Goal: Information Seeking & Learning: Find specific fact

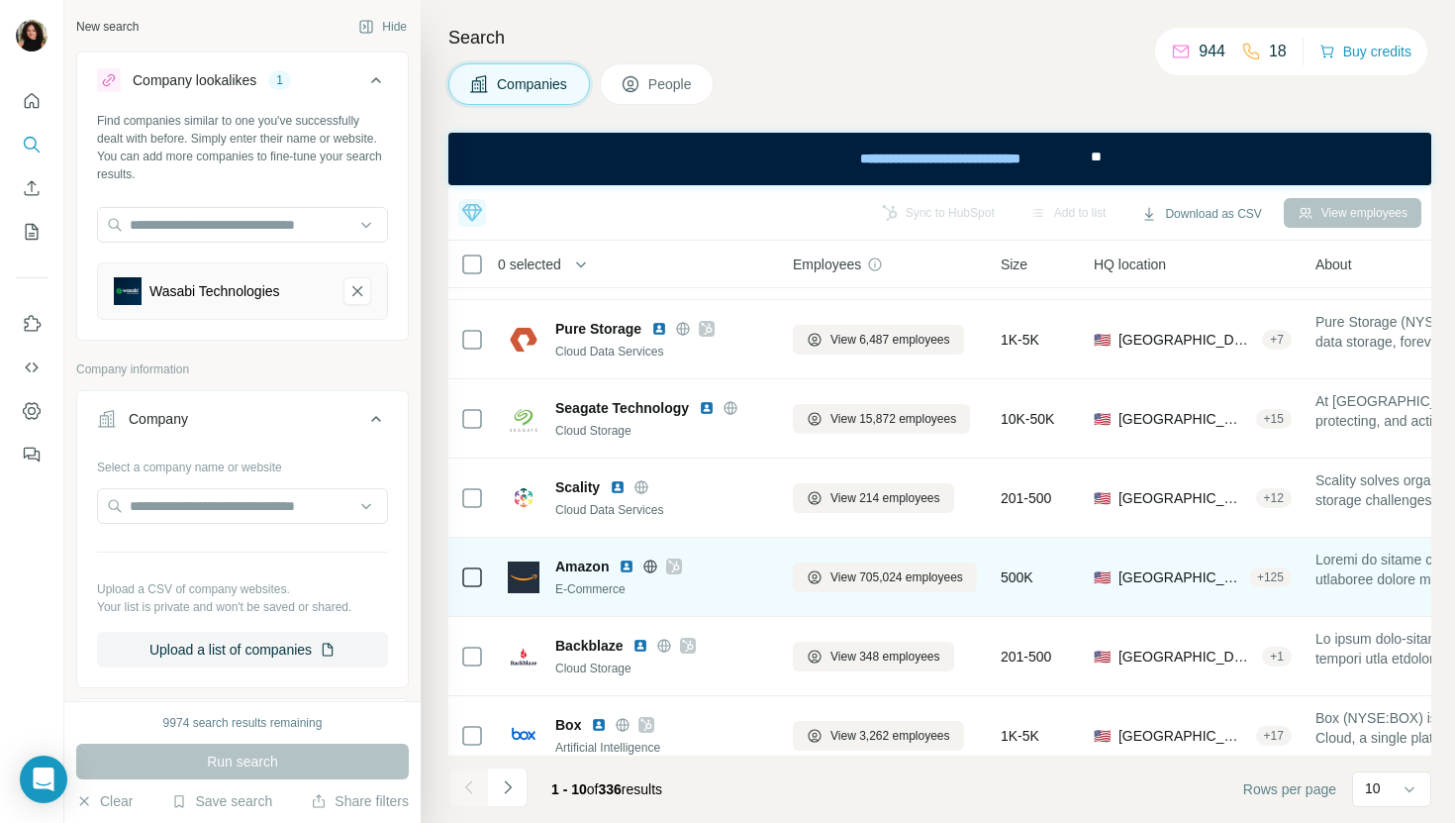
scroll to position [325, 0]
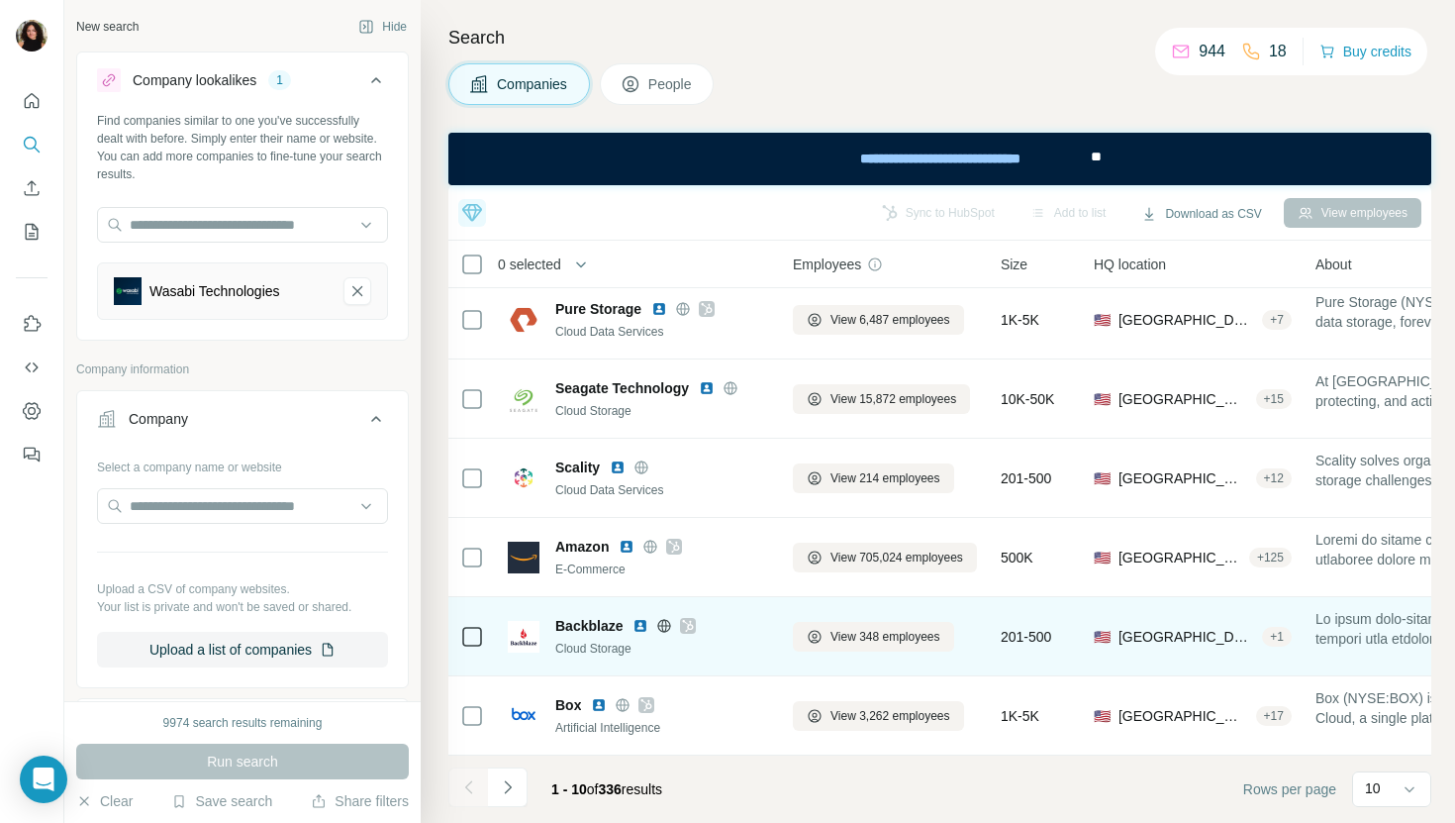
click at [583, 625] on span "Backblaze" at bounding box center [588, 626] width 67 height 20
copy span "Backblaze"
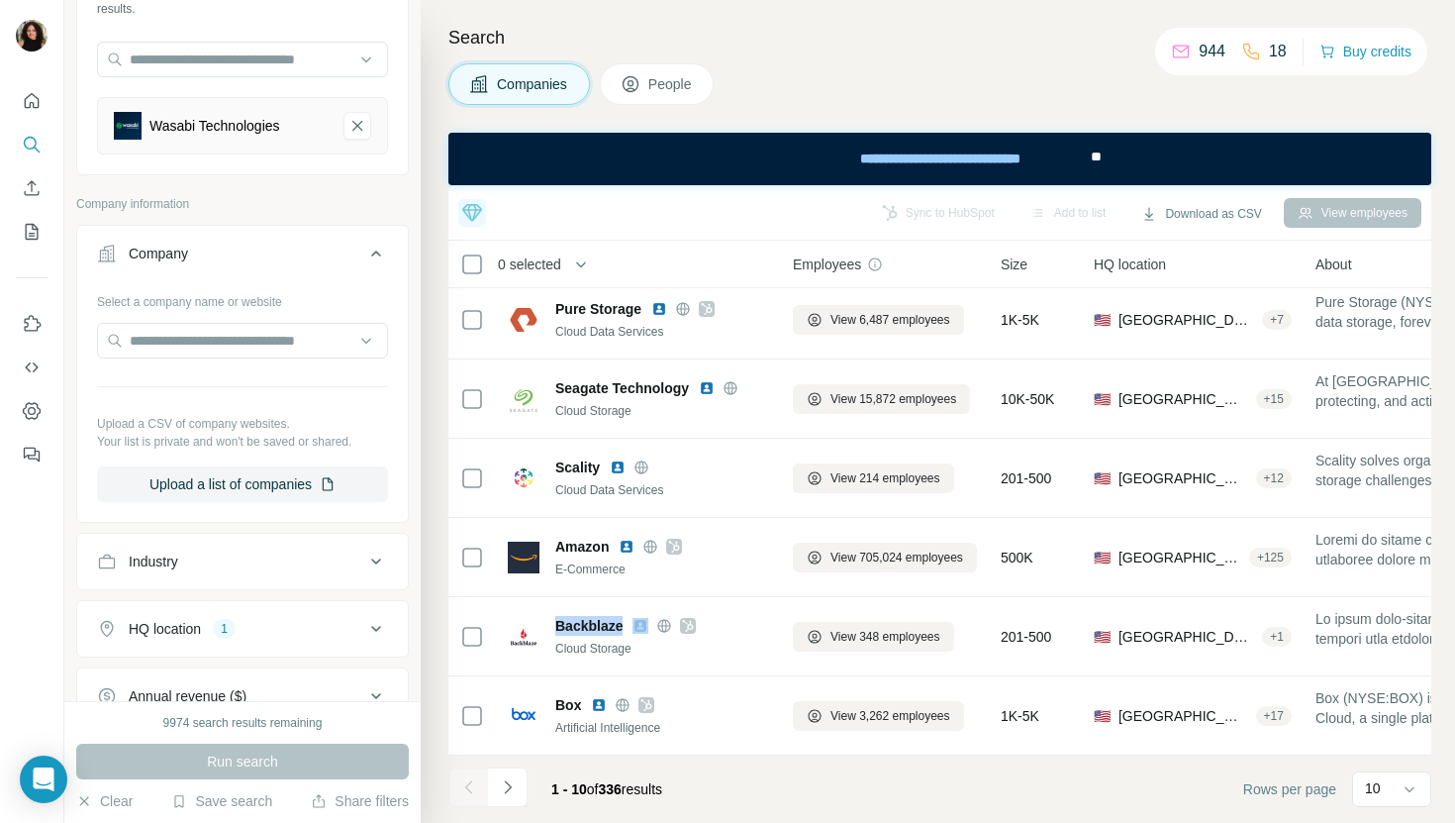
scroll to position [0, 0]
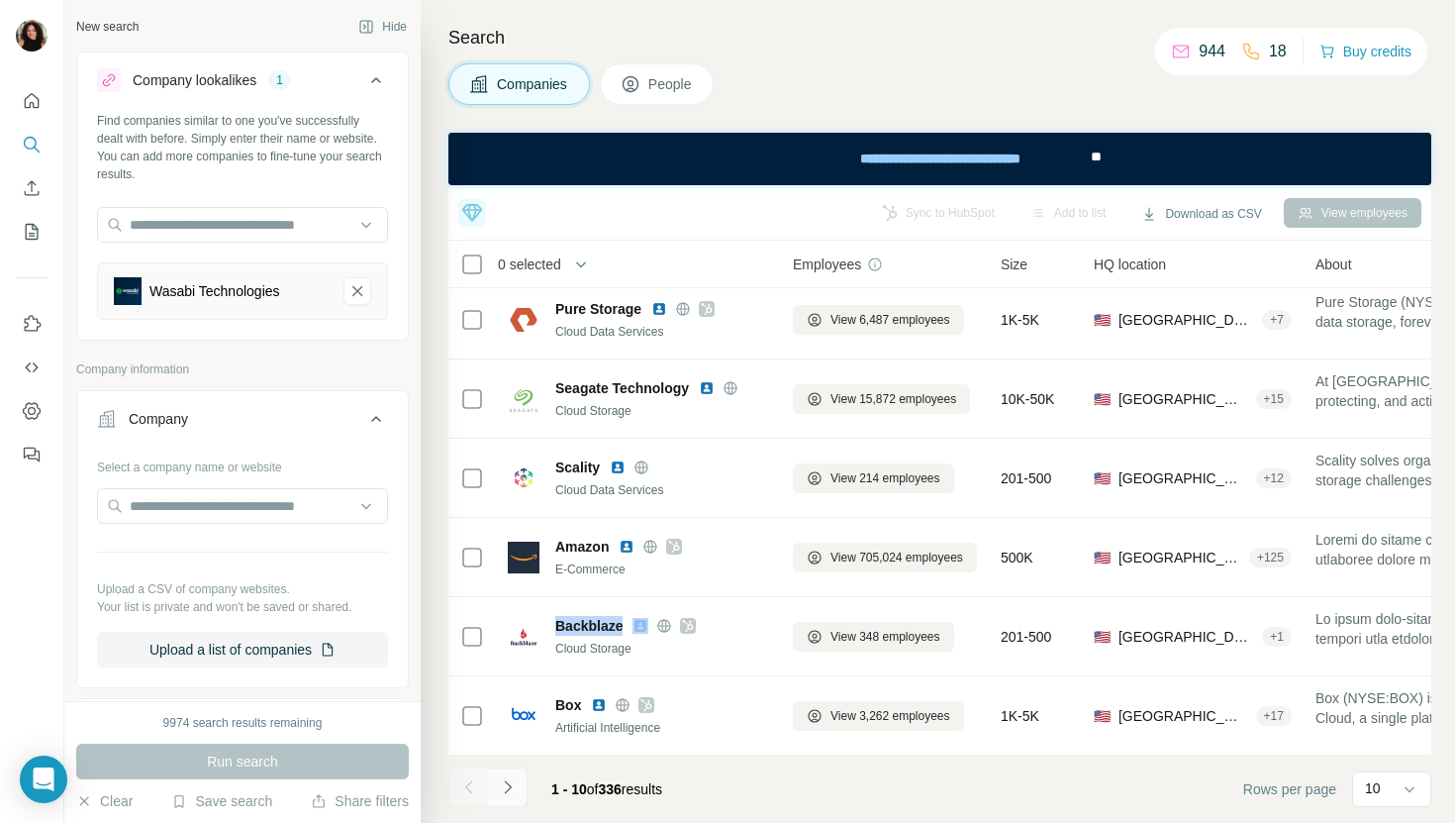
click at [512, 779] on icon "Navigate to next page" at bounding box center [508, 787] width 20 height 20
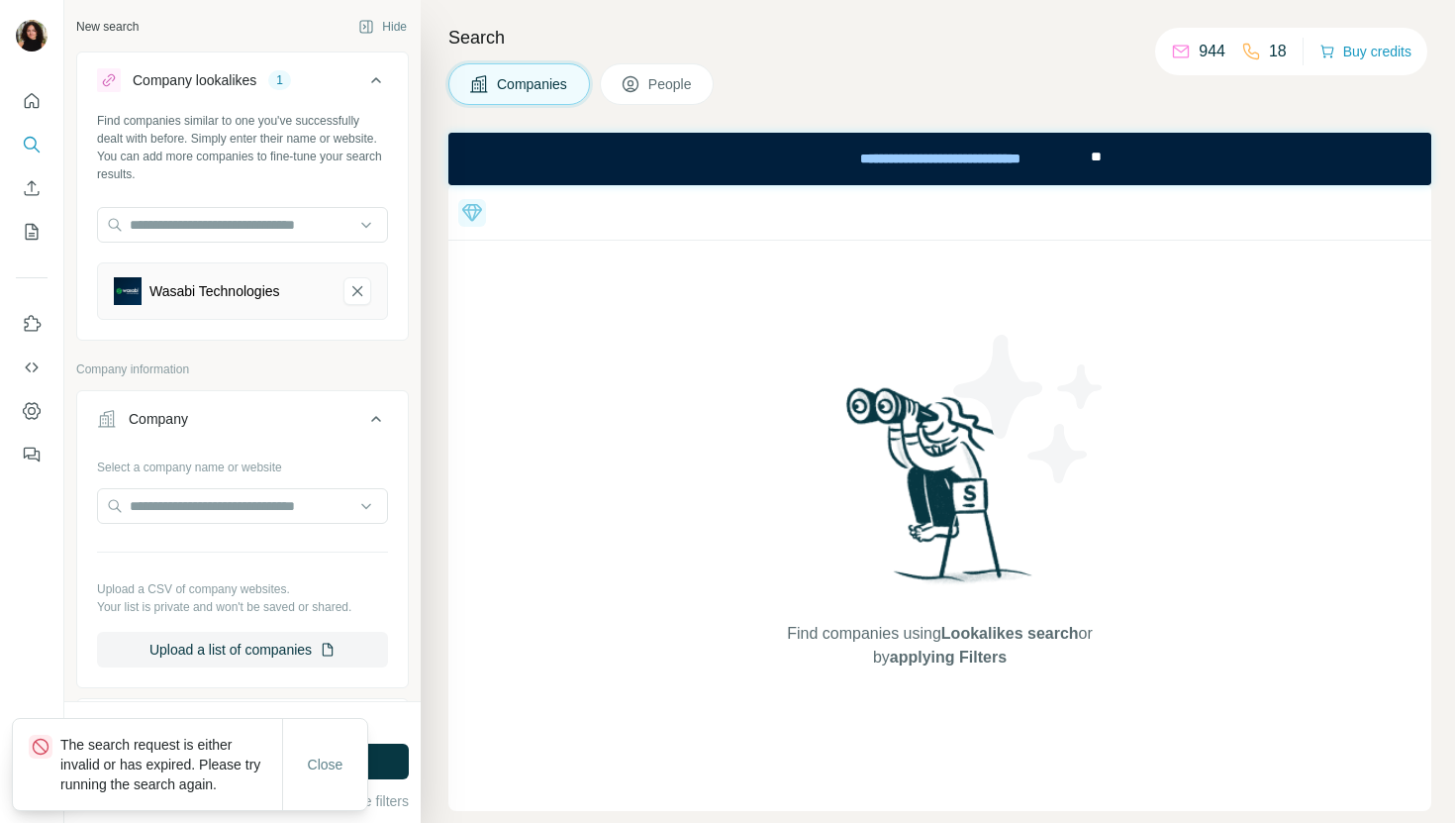
click at [304, 735] on div "Close" at bounding box center [324, 764] width 85 height 91
click at [334, 764] on span "Close" at bounding box center [326, 764] width 36 height 20
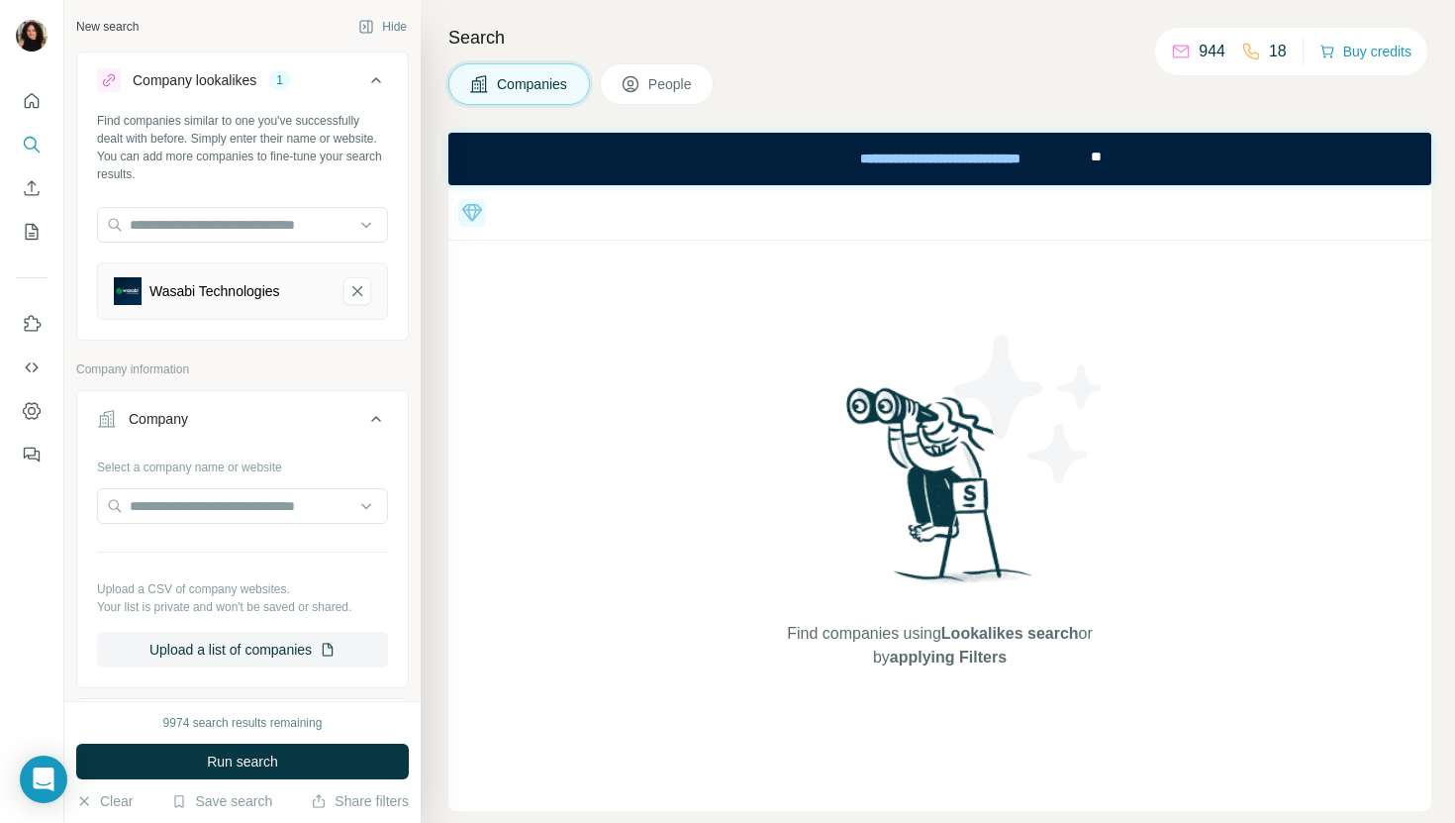
click at [343, 764] on button "Run search" at bounding box center [242, 761] width 333 height 36
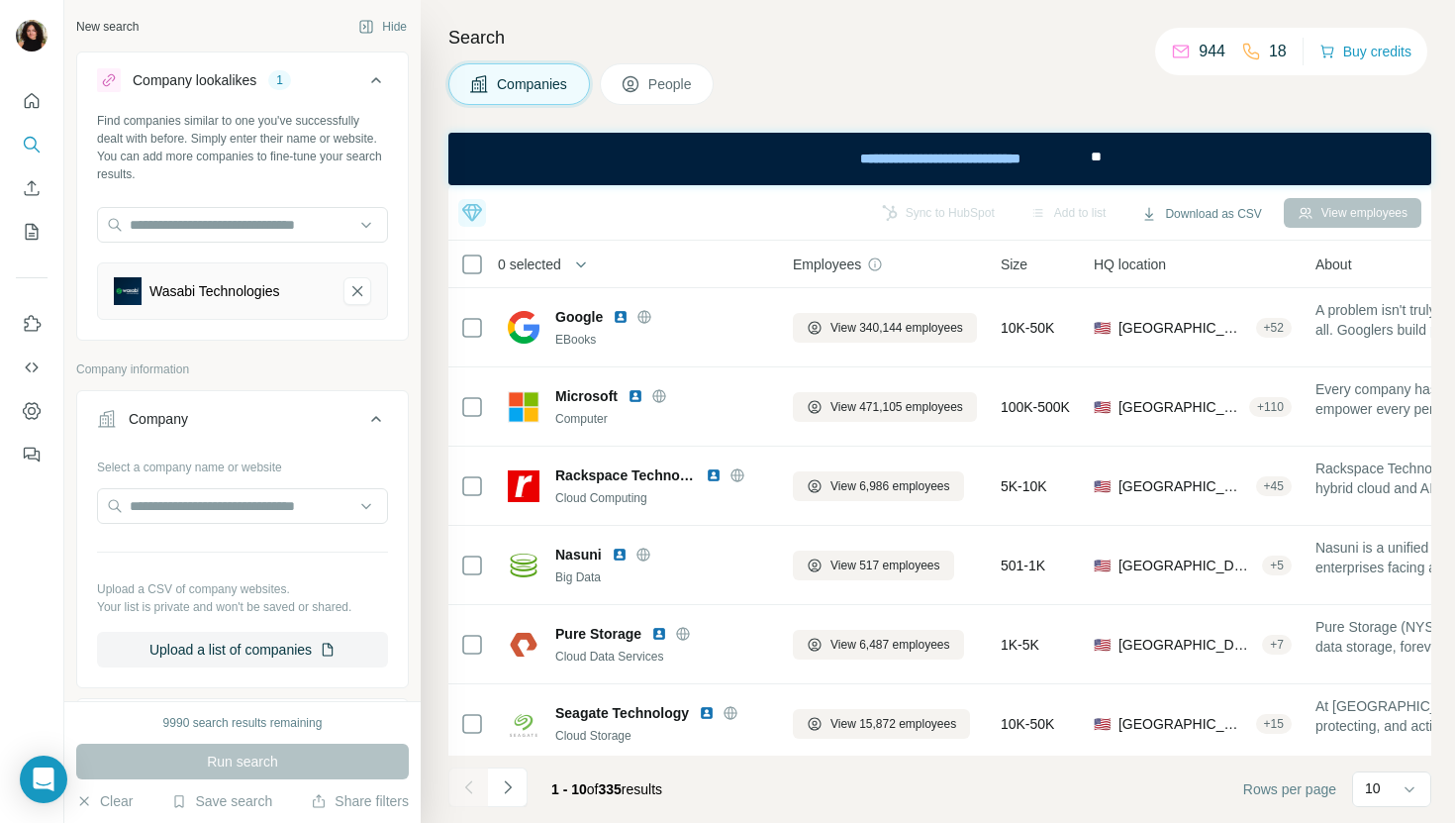
click at [528, 788] on div "1 - 10 of 335 results" at bounding box center [563, 789] width 230 height 44
click at [508, 788] on icon "Navigate to next page" at bounding box center [507, 786] width 7 height 13
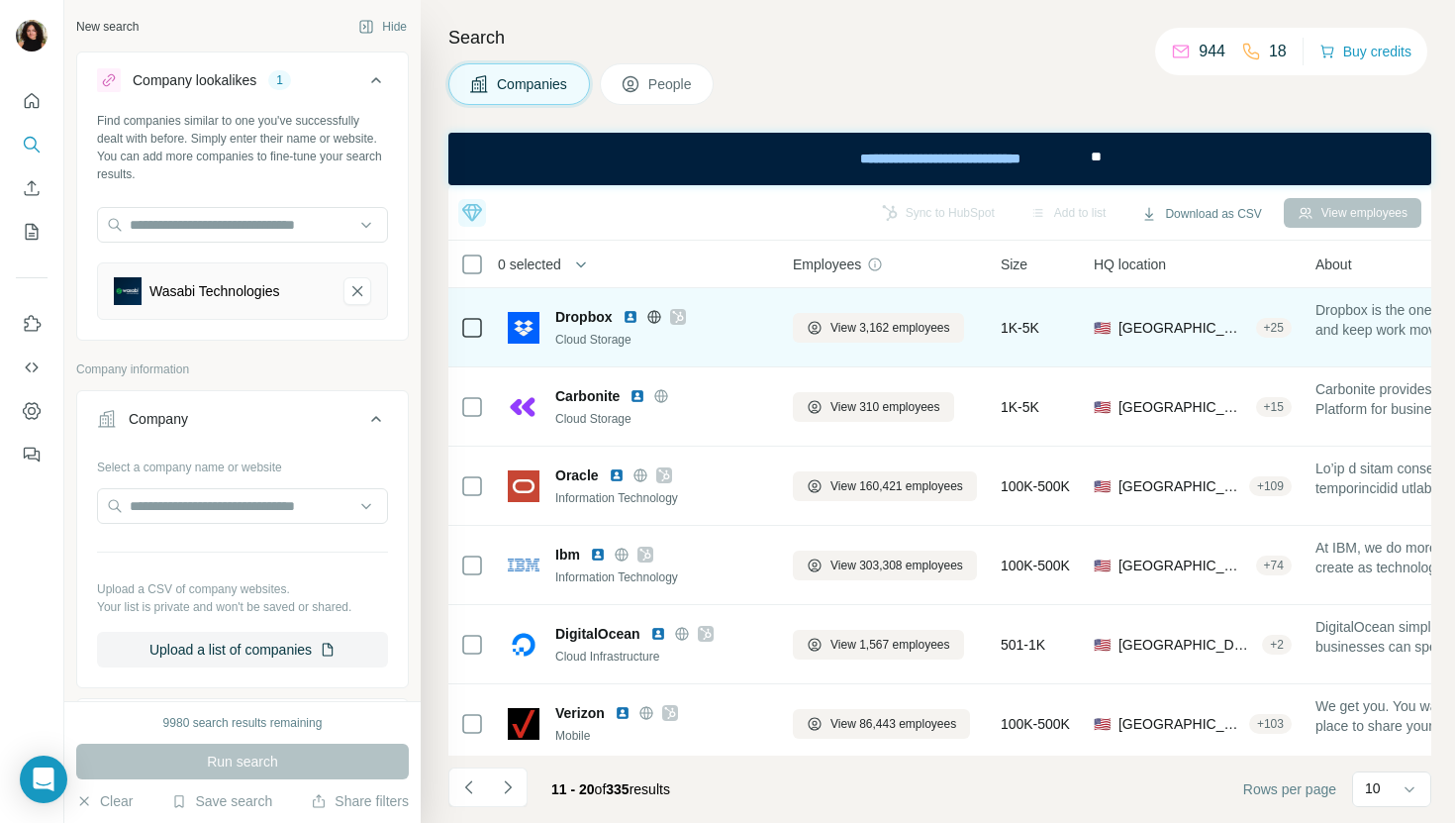
click at [584, 323] on span "Dropbox" at bounding box center [583, 317] width 57 height 20
copy span "Dropbox"
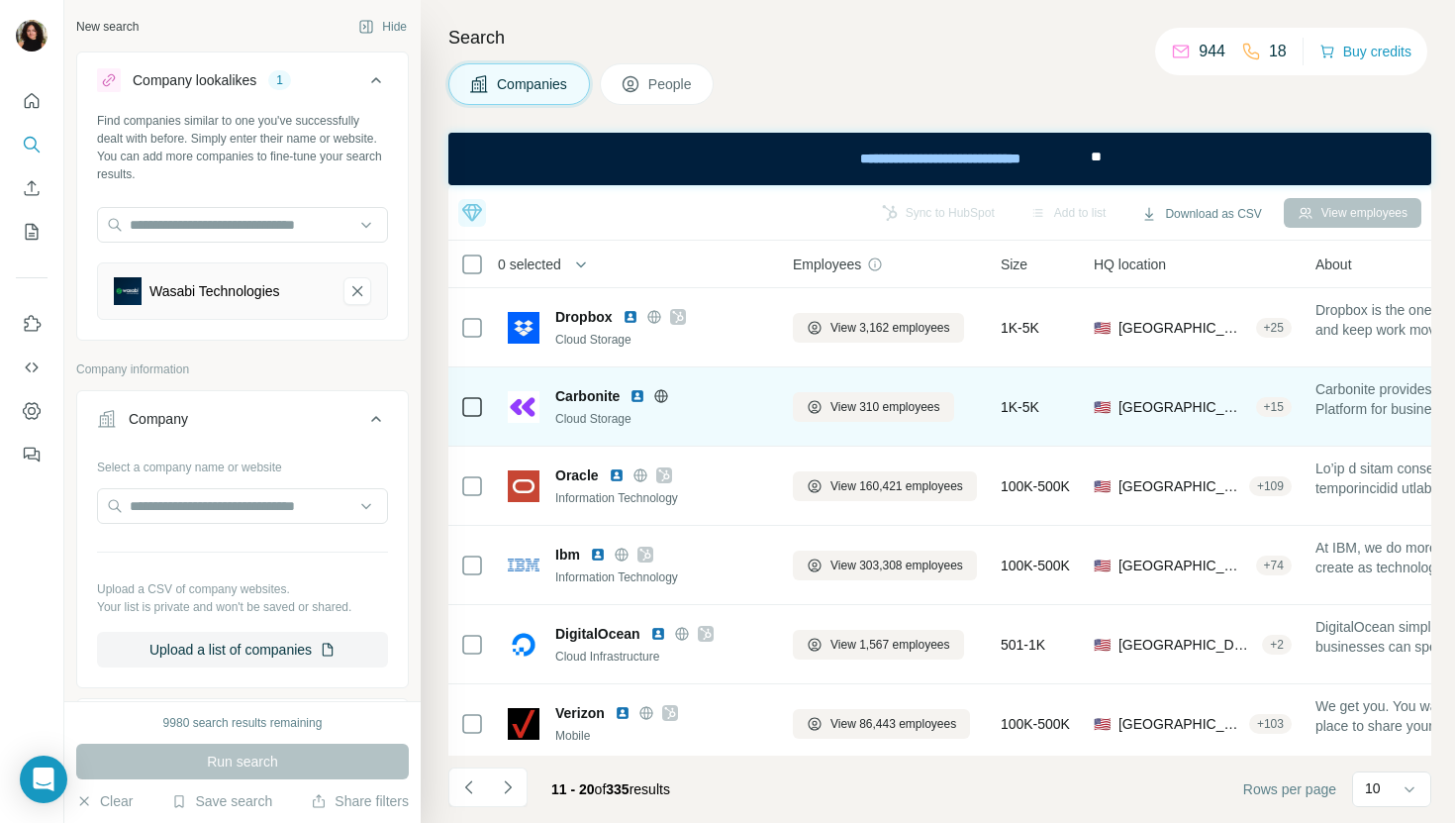
click at [593, 387] on span "Carbonite" at bounding box center [587, 396] width 64 height 20
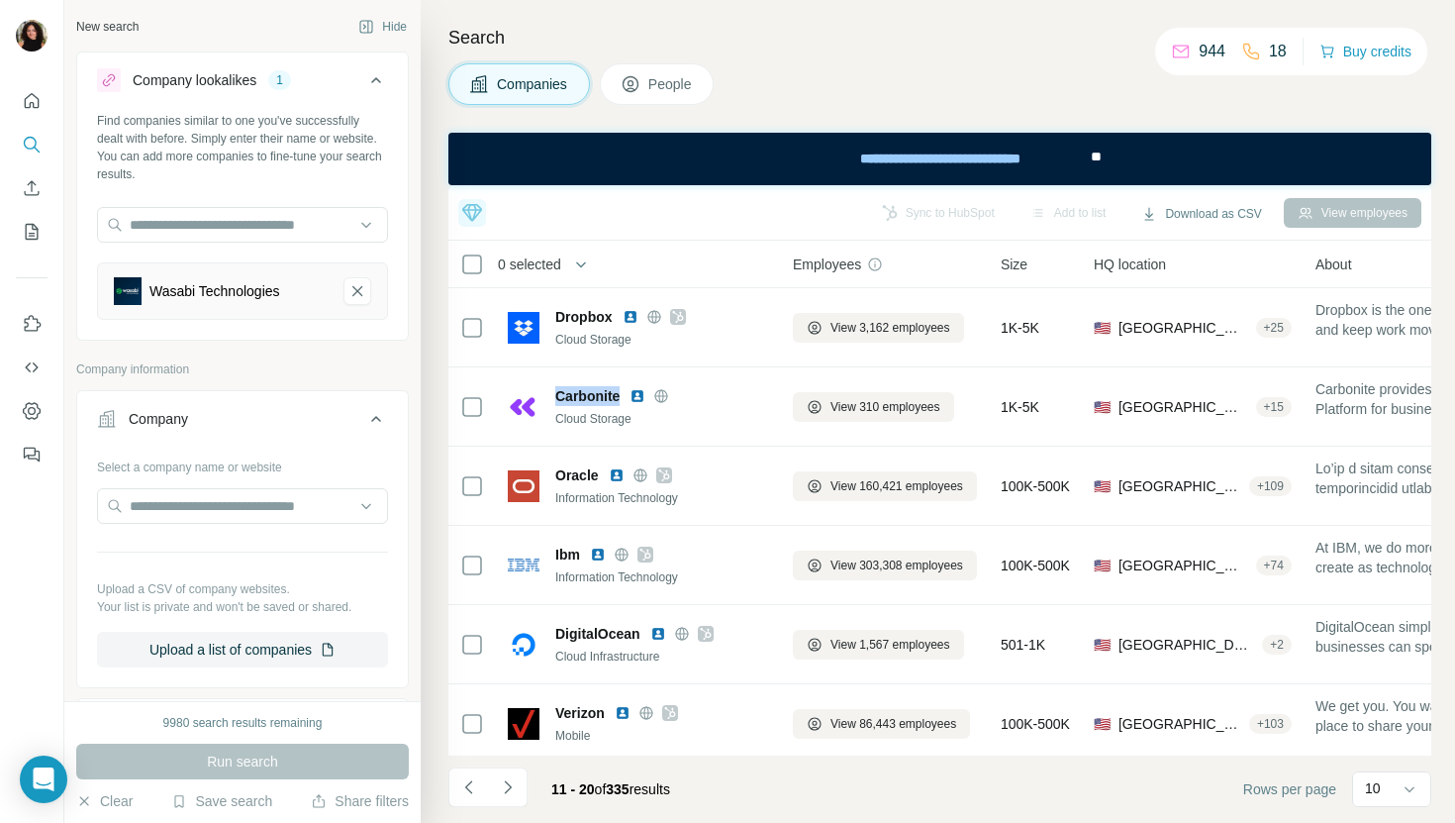
copy span "Carbonite"
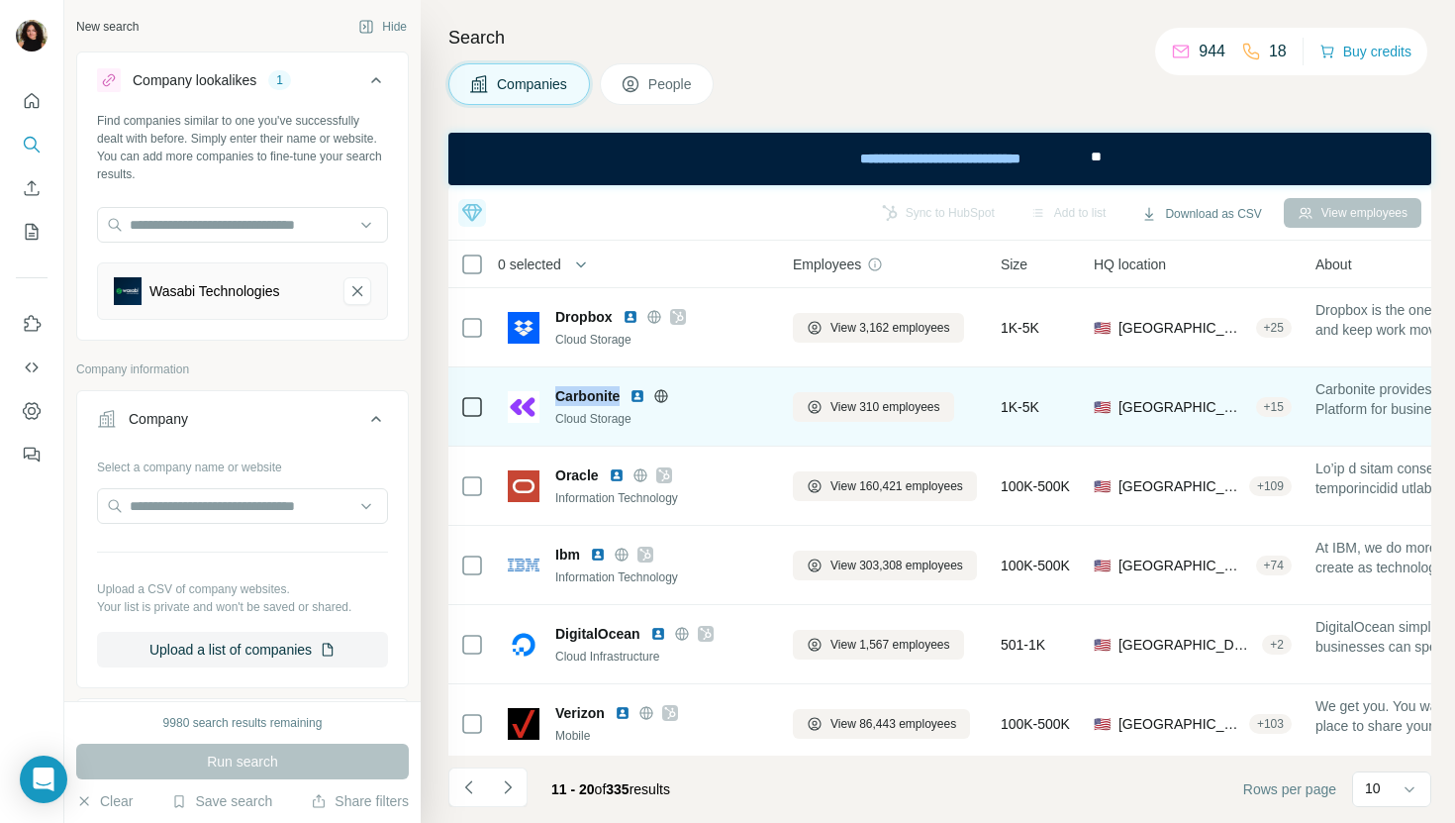
click at [636, 400] on img at bounding box center [638, 396] width 16 height 16
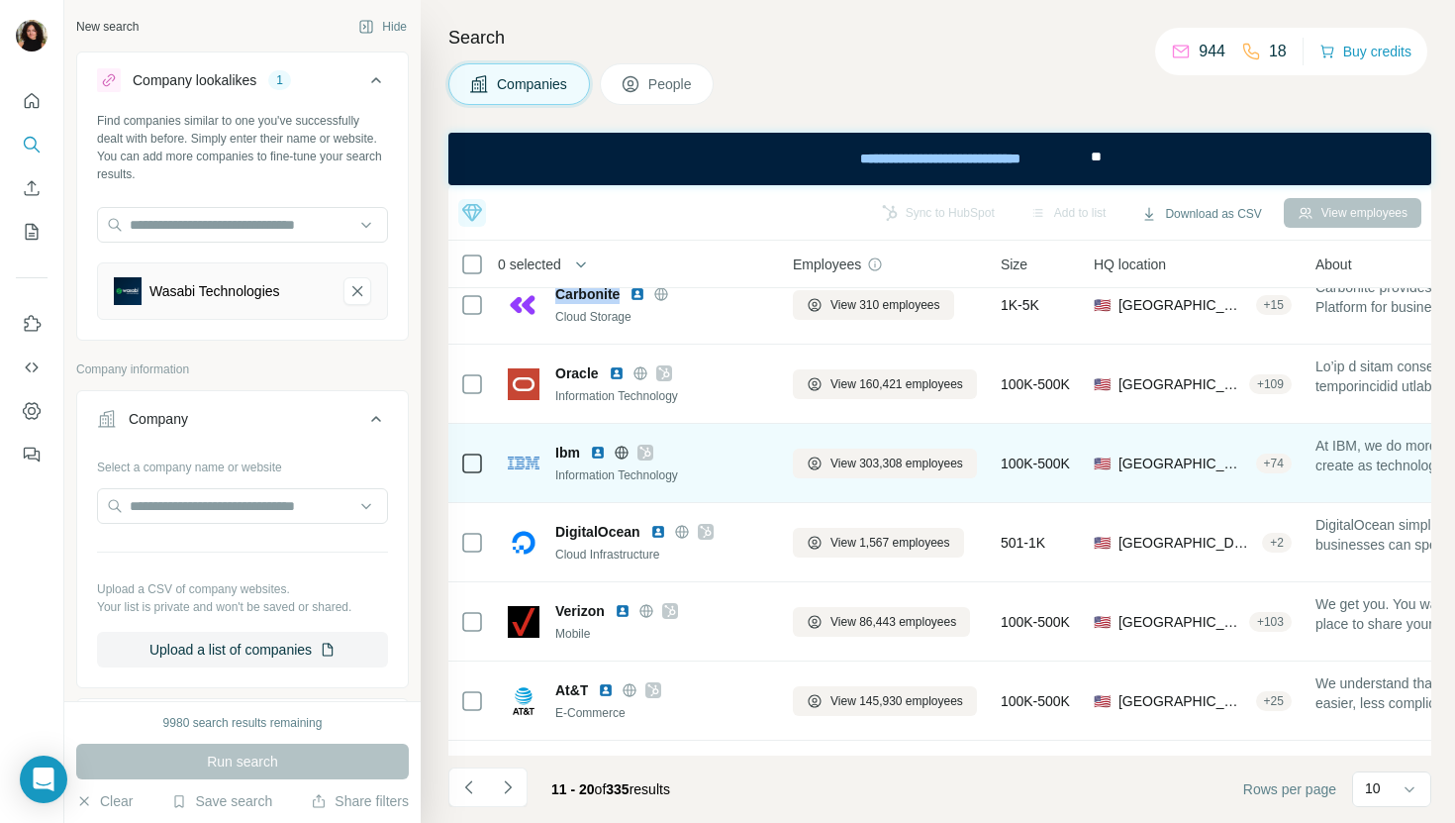
scroll to position [105, 0]
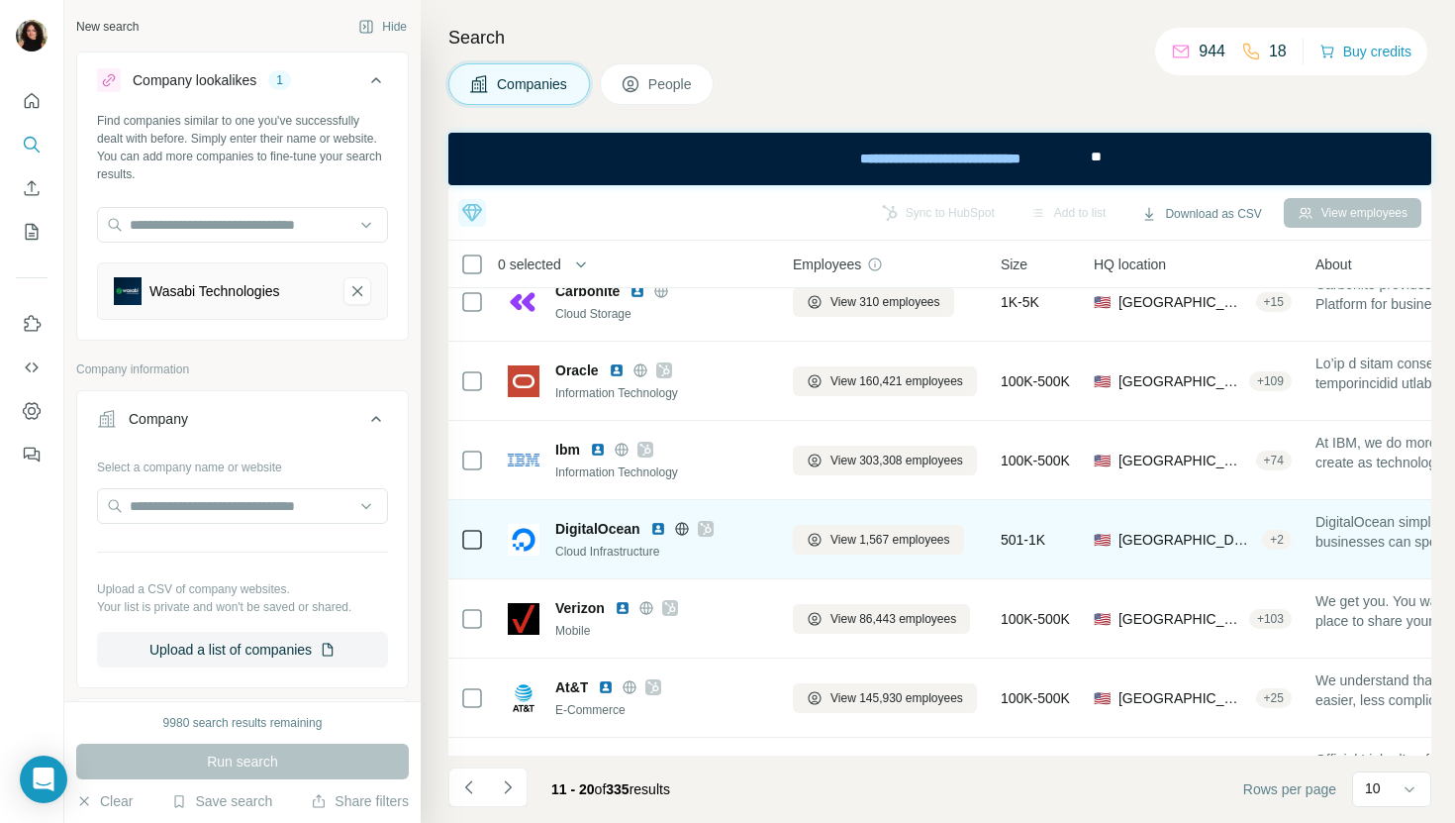
click at [621, 530] on span "DigitalOcean" at bounding box center [597, 529] width 85 height 20
copy span "DigitalOcean"
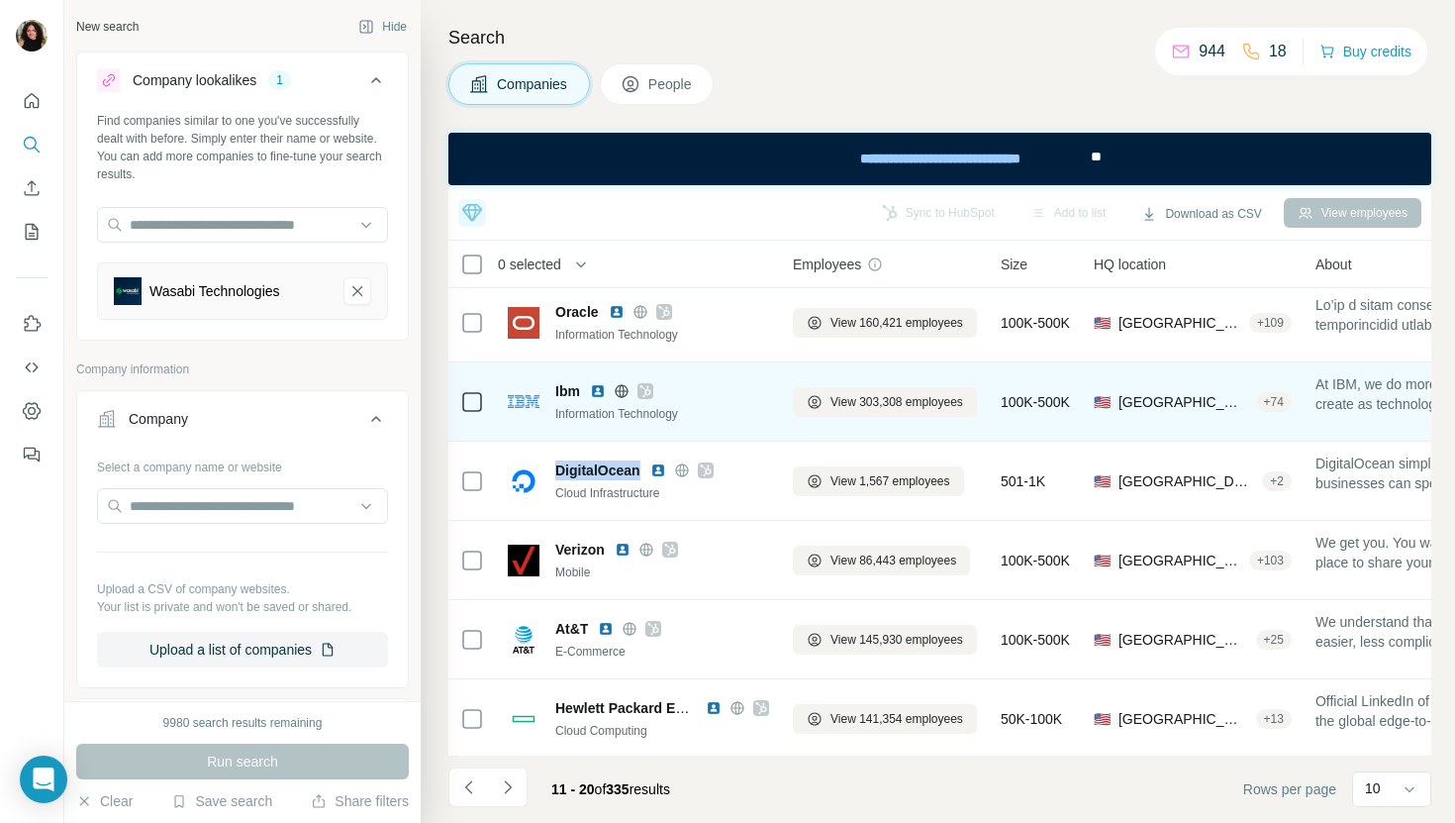
scroll to position [241, 0]
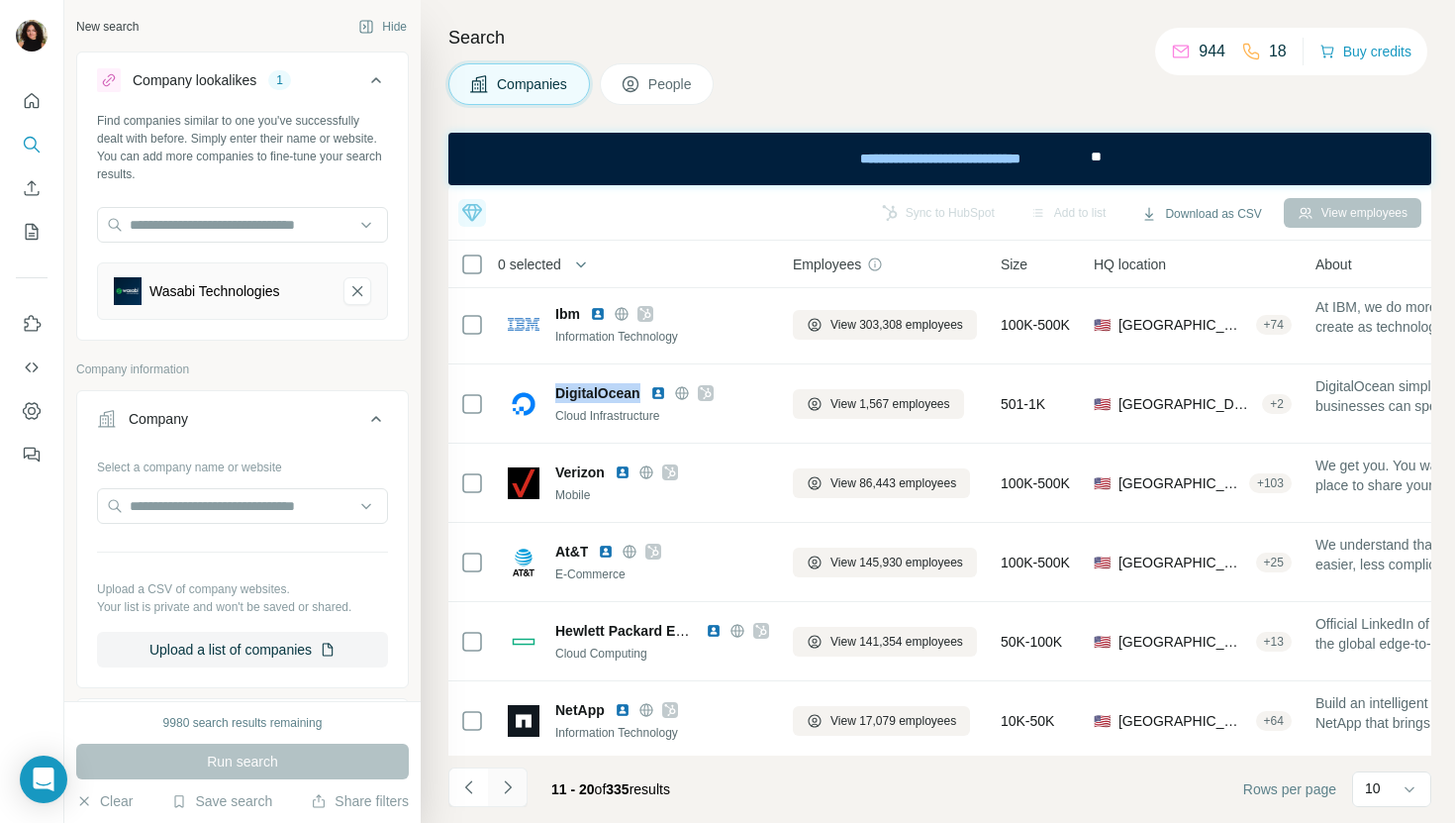
click at [508, 783] on icon "Navigate to next page" at bounding box center [507, 786] width 7 height 13
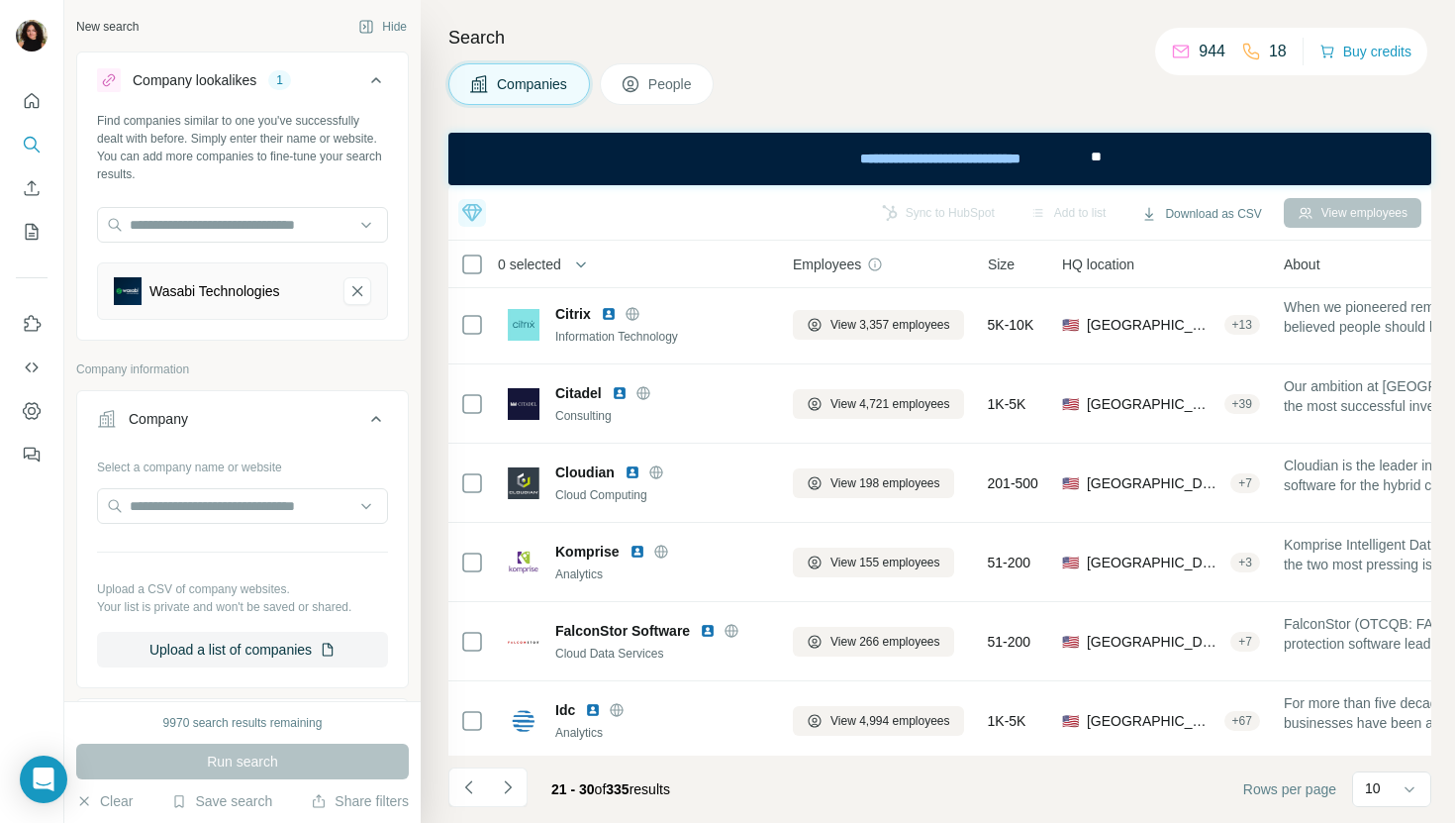
scroll to position [0, 0]
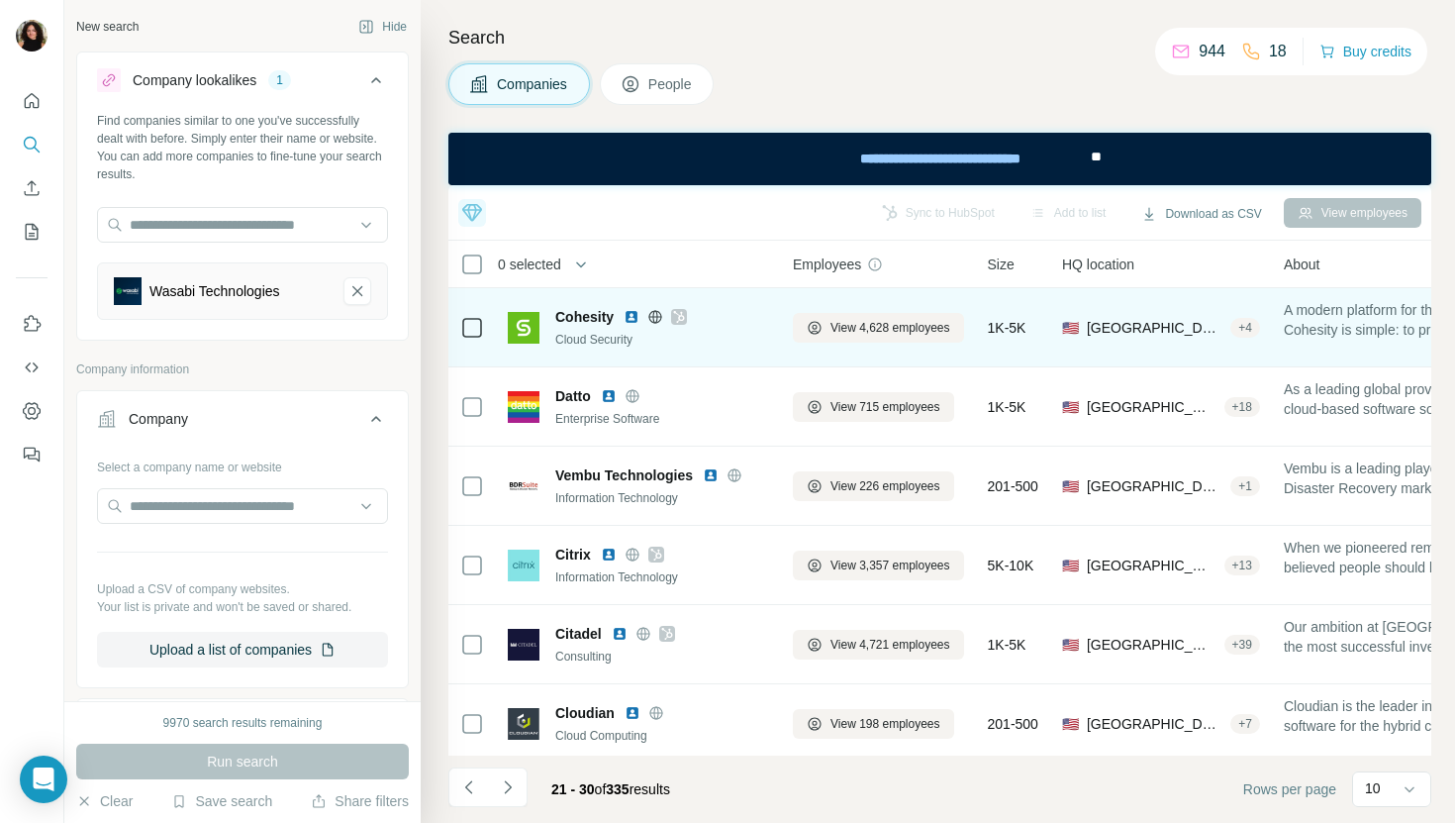
click at [570, 323] on span "Cohesity" at bounding box center [584, 317] width 58 height 20
copy span "Cohesity"
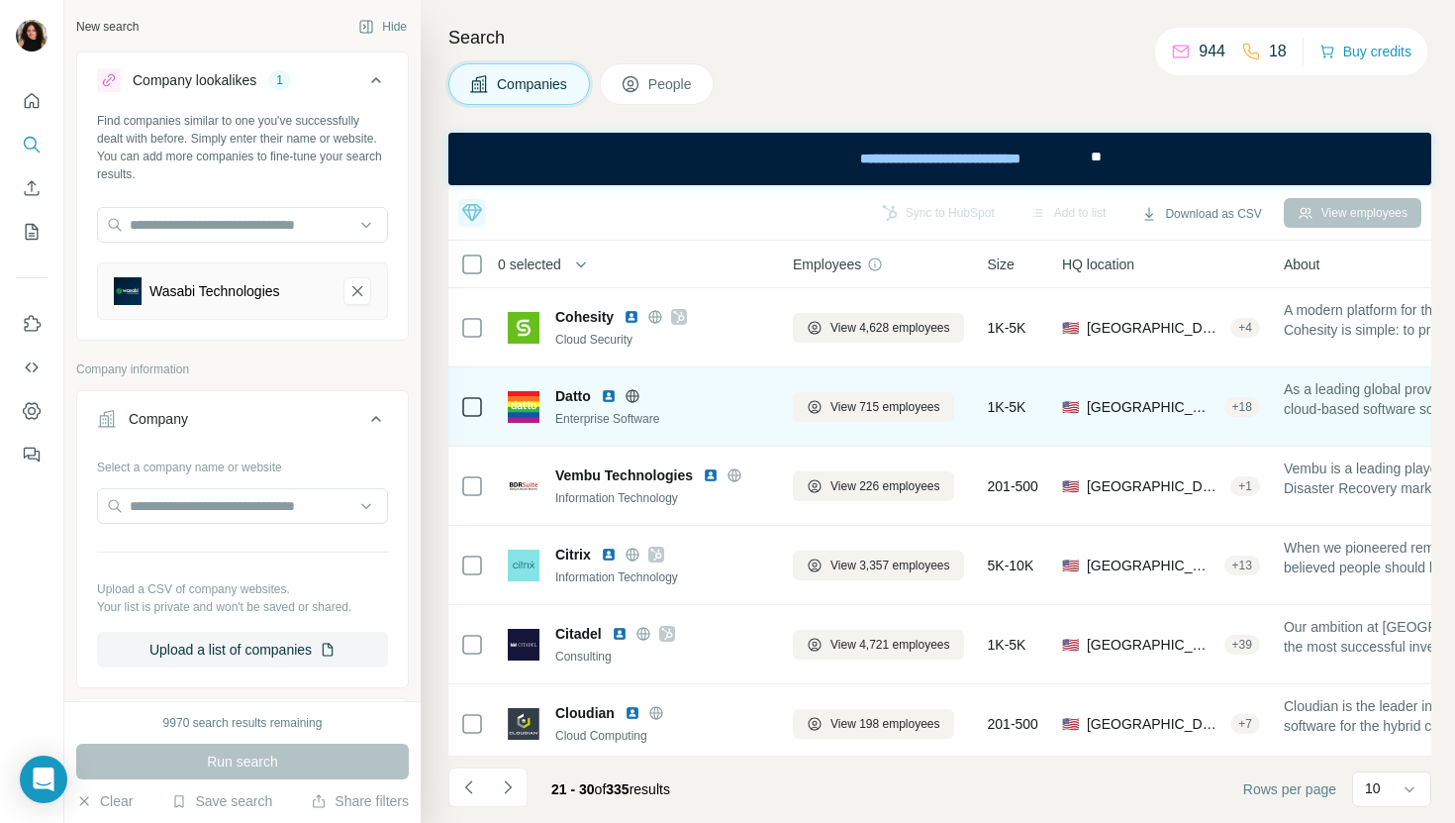
click at [573, 400] on span "Datto" at bounding box center [573, 396] width 36 height 20
copy span "Datto"
click at [612, 399] on img at bounding box center [609, 396] width 16 height 16
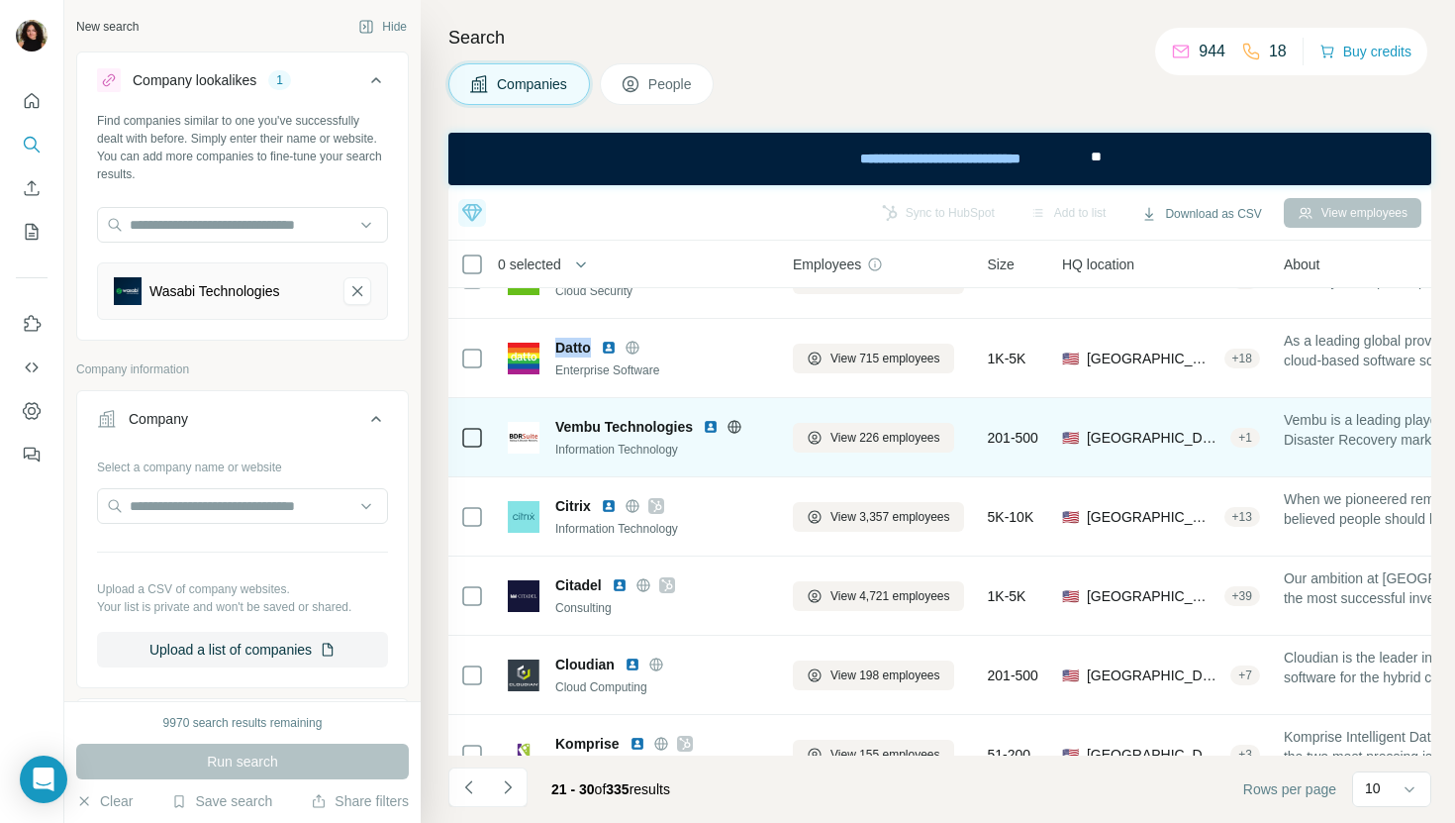
scroll to position [68, 0]
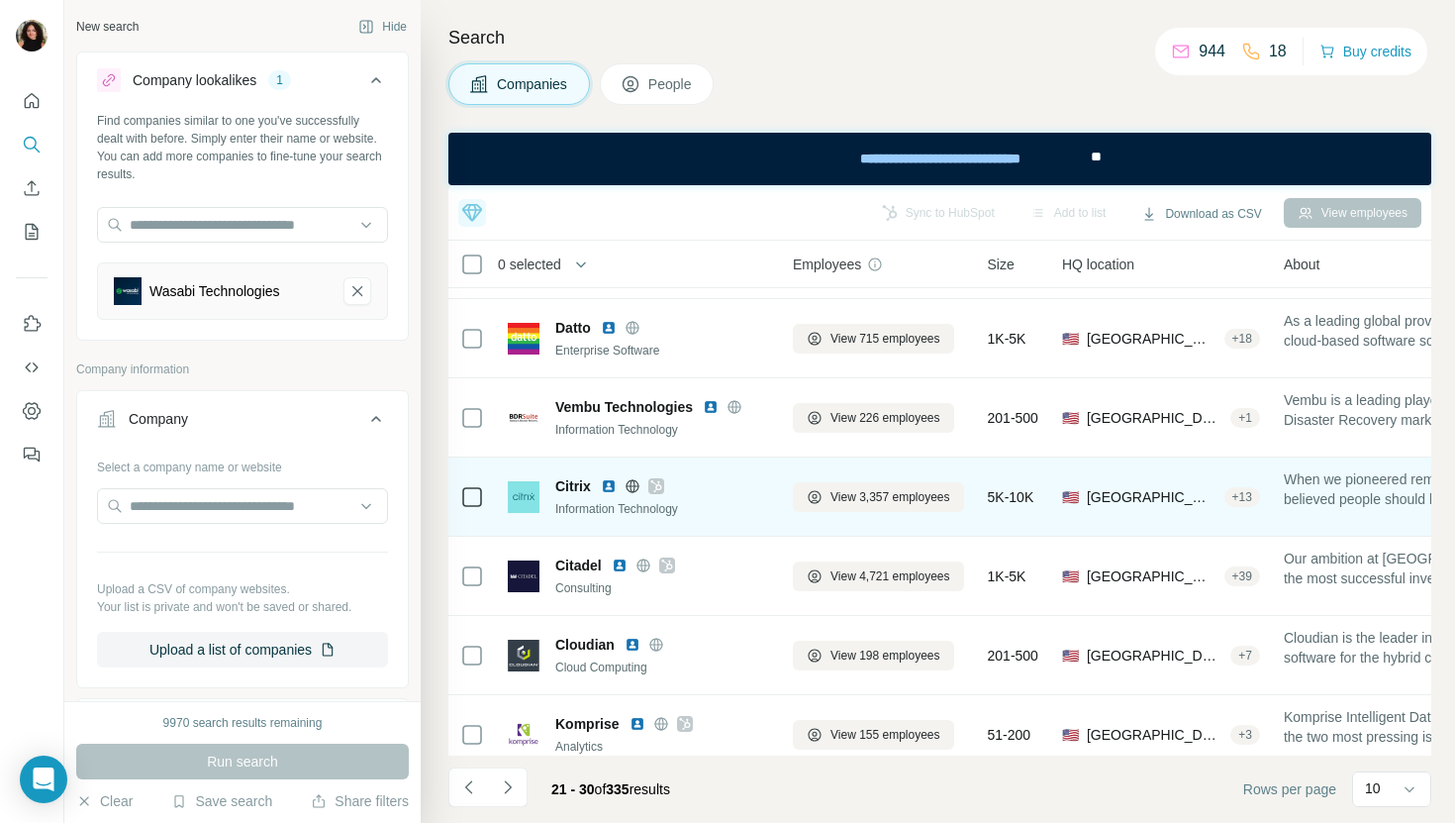
click at [567, 478] on span "Citrix" at bounding box center [573, 486] width 36 height 20
copy span "Citrix"
click at [604, 487] on img at bounding box center [609, 486] width 16 height 16
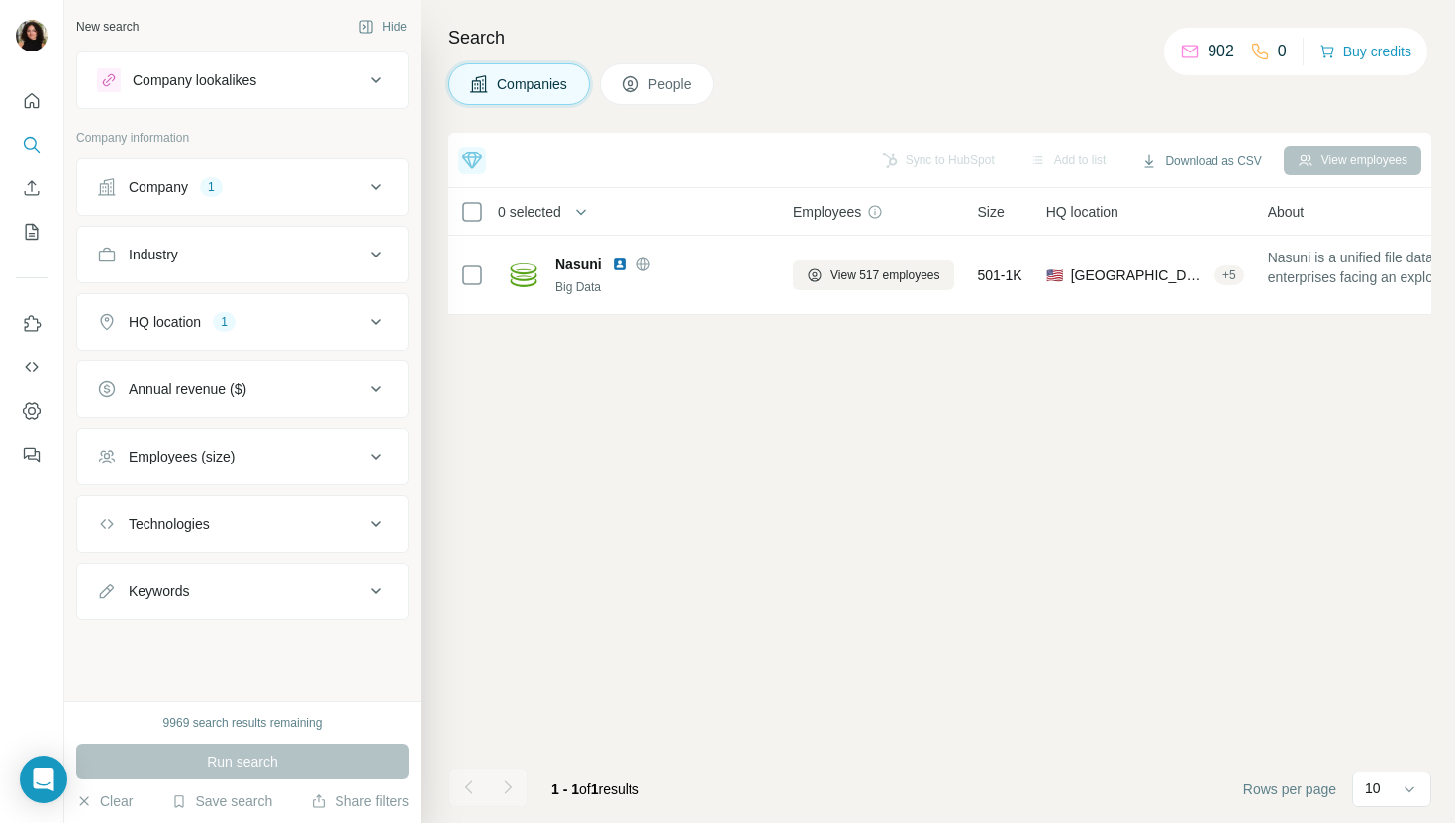
click at [236, 158] on div "Company 1" at bounding box center [242, 186] width 333 height 57
click at [236, 185] on div "Company 1" at bounding box center [230, 187] width 267 height 20
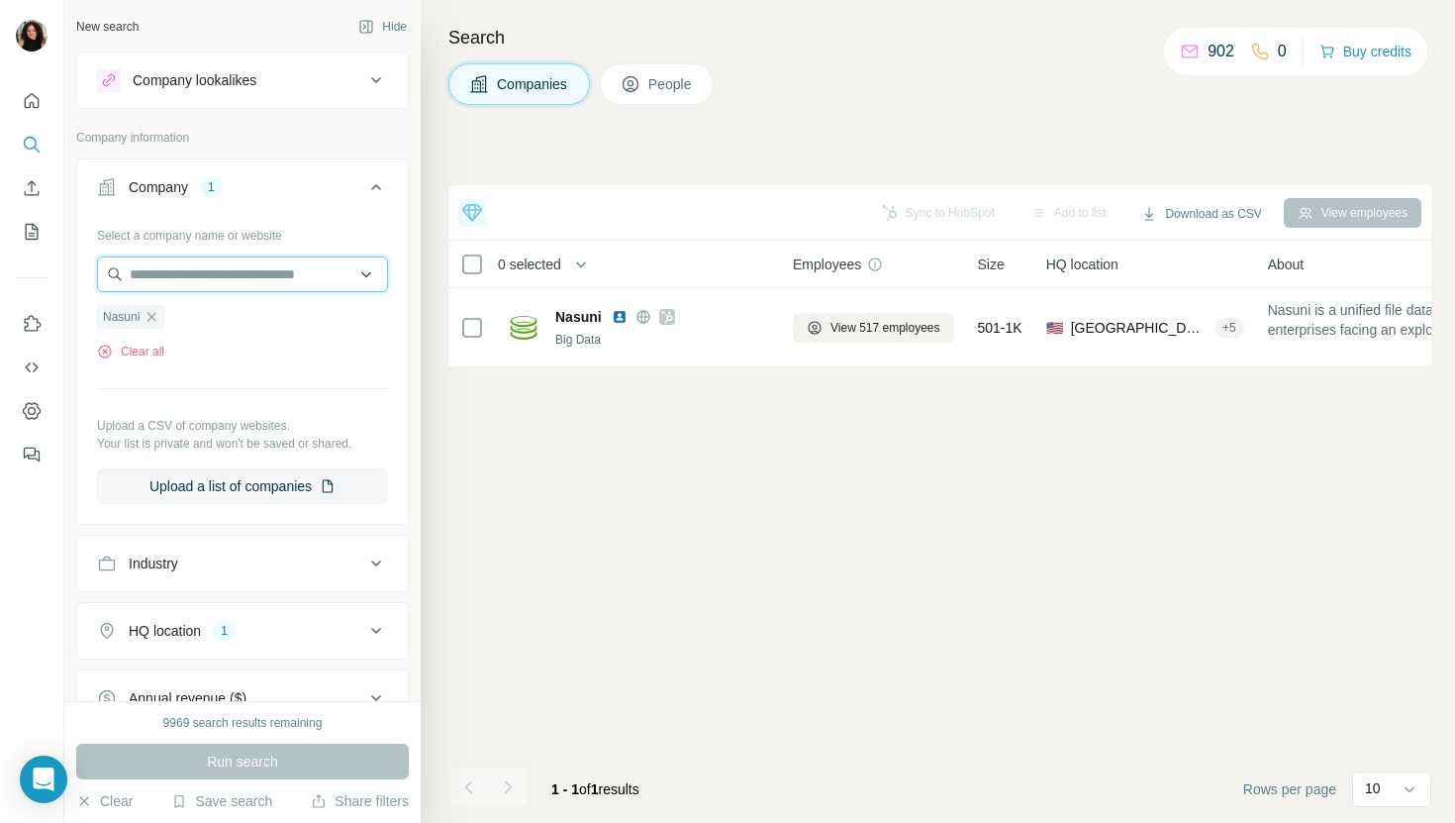
click at [190, 287] on input "text" at bounding box center [242, 274] width 291 height 36
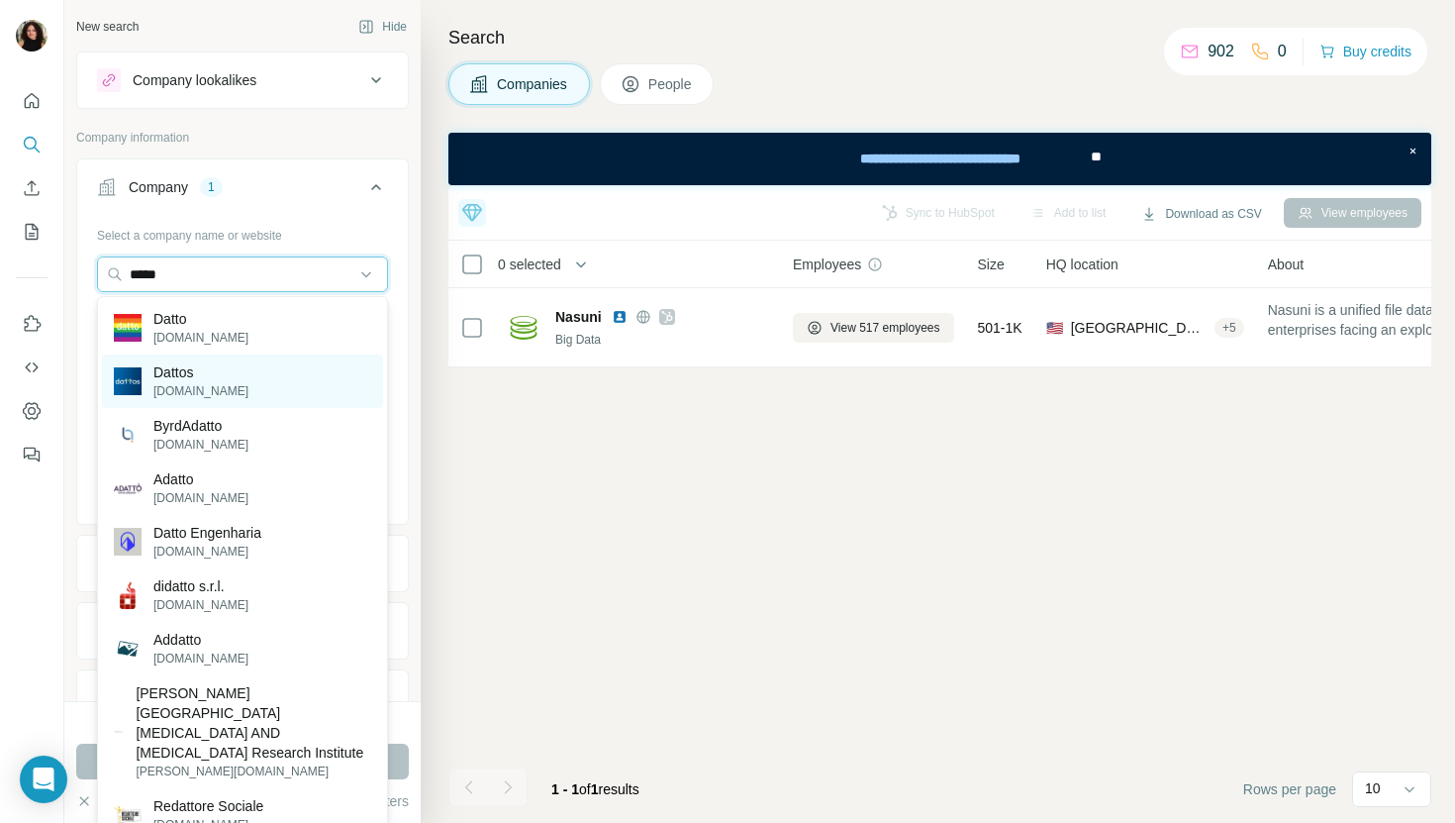
type input "*****"
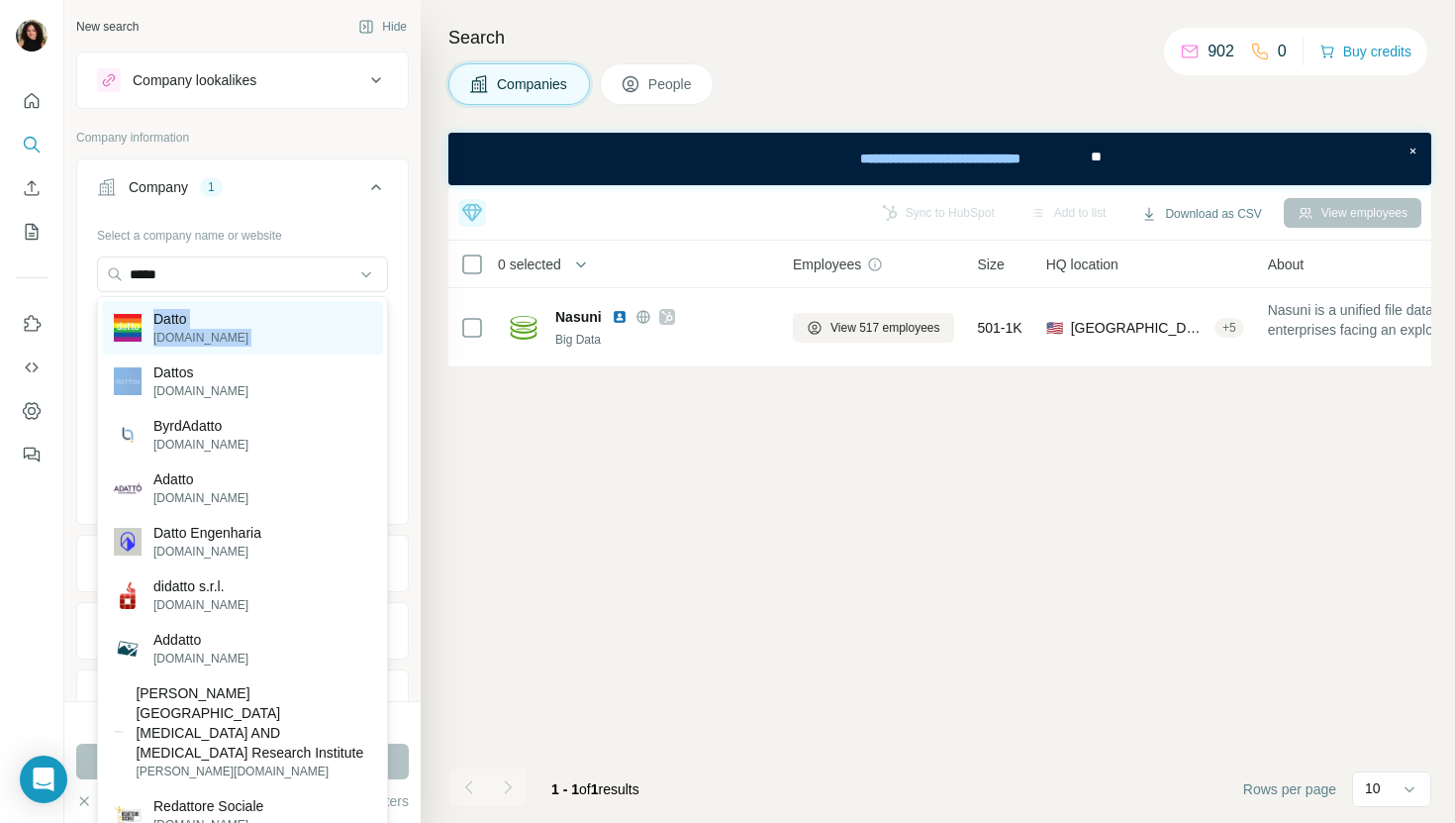
drag, startPoint x: 188, startPoint y: 358, endPoint x: 212, endPoint y: 307, distance: 56.7
click at [212, 307] on div "Datto datto.com Dattos dattos.com.br ByrdAdatto byrdadatto.com Adatto adattocus…" at bounding box center [242, 598] width 291 height 604
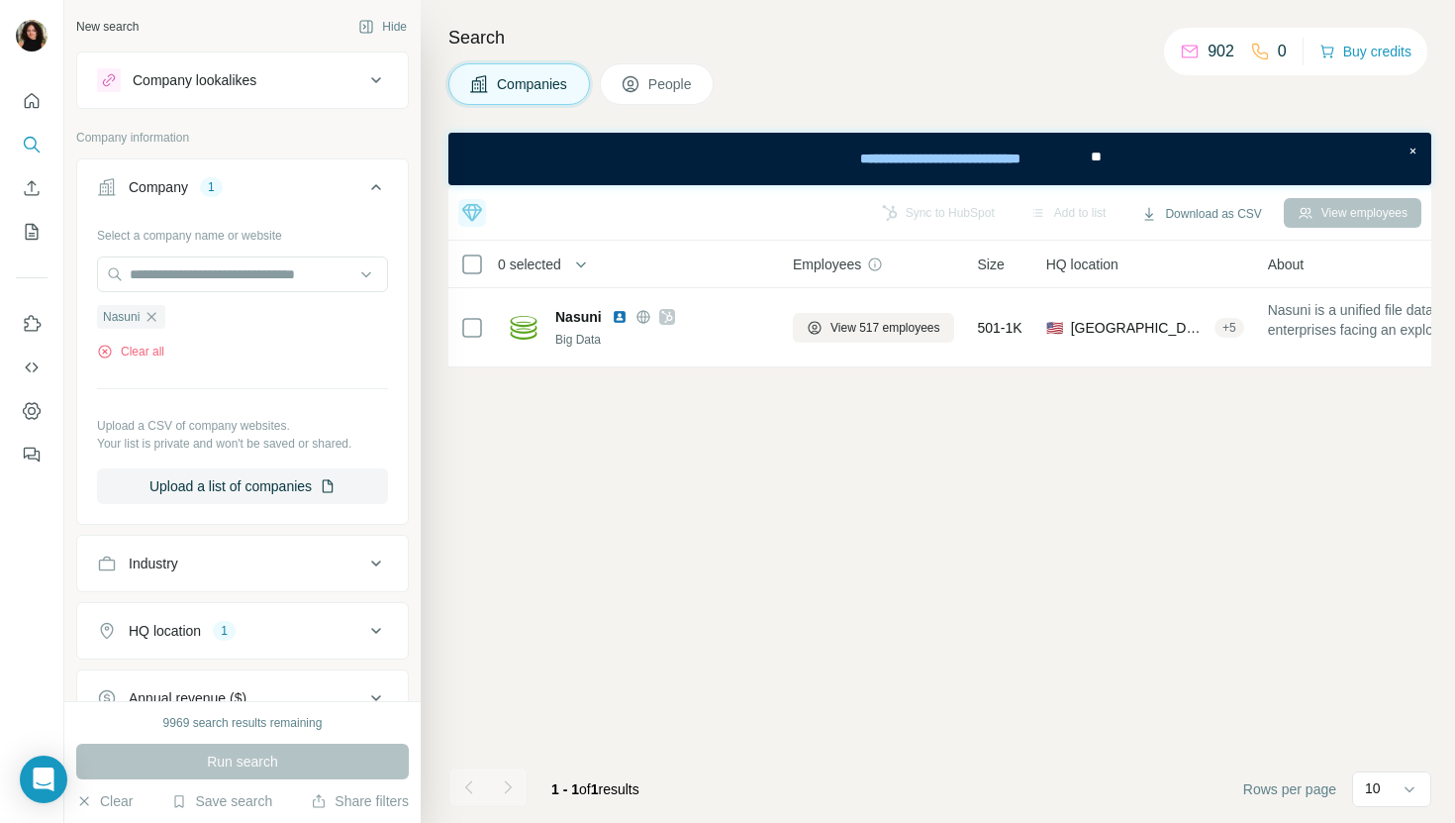
click at [212, 307] on ul "Nasuni" at bounding box center [242, 316] width 291 height 25
click at [222, 285] on input "text" at bounding box center [242, 274] width 291 height 36
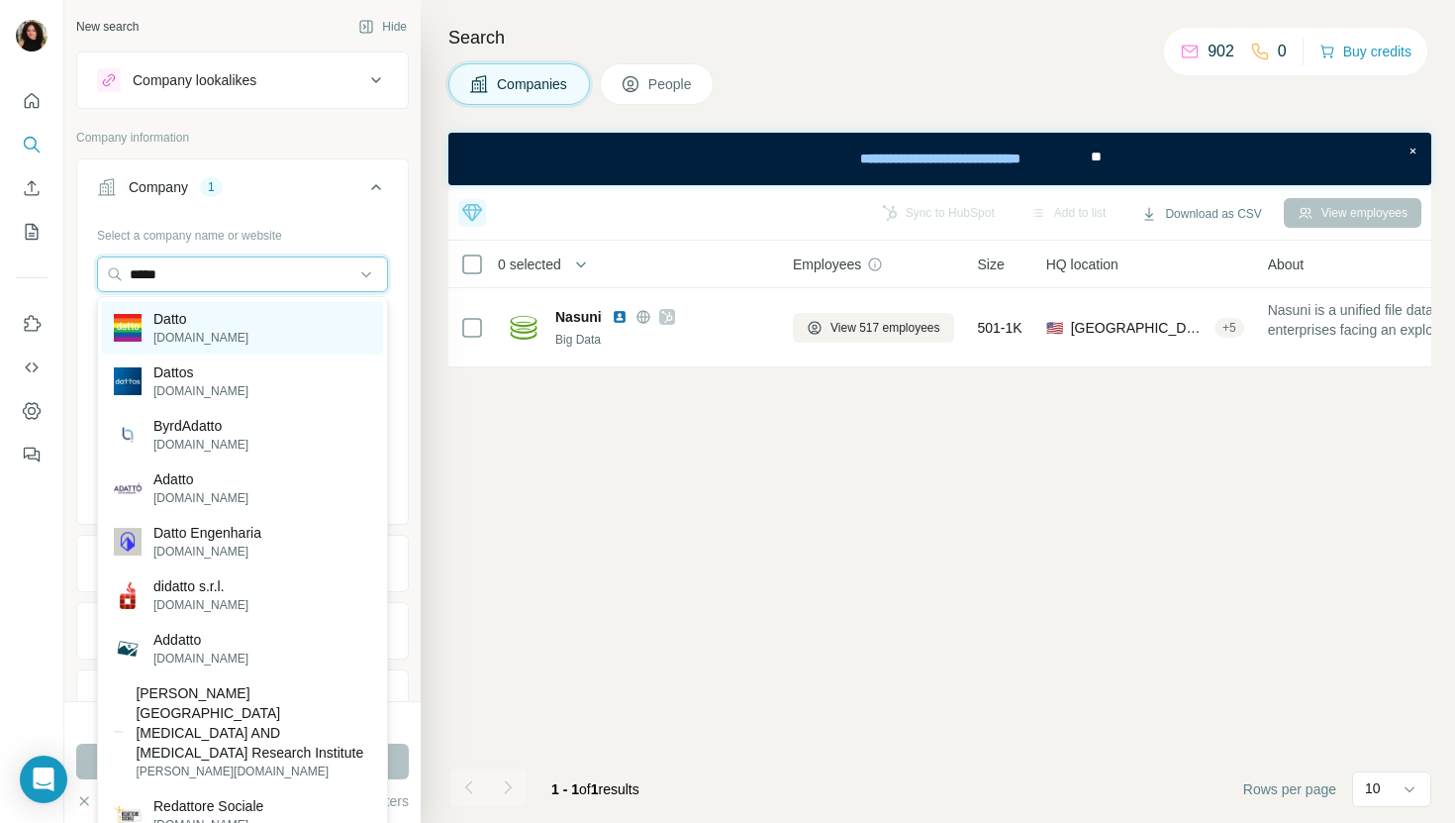
type input "*****"
click at [238, 336] on div "Datto datto.com" at bounding box center [242, 327] width 281 height 53
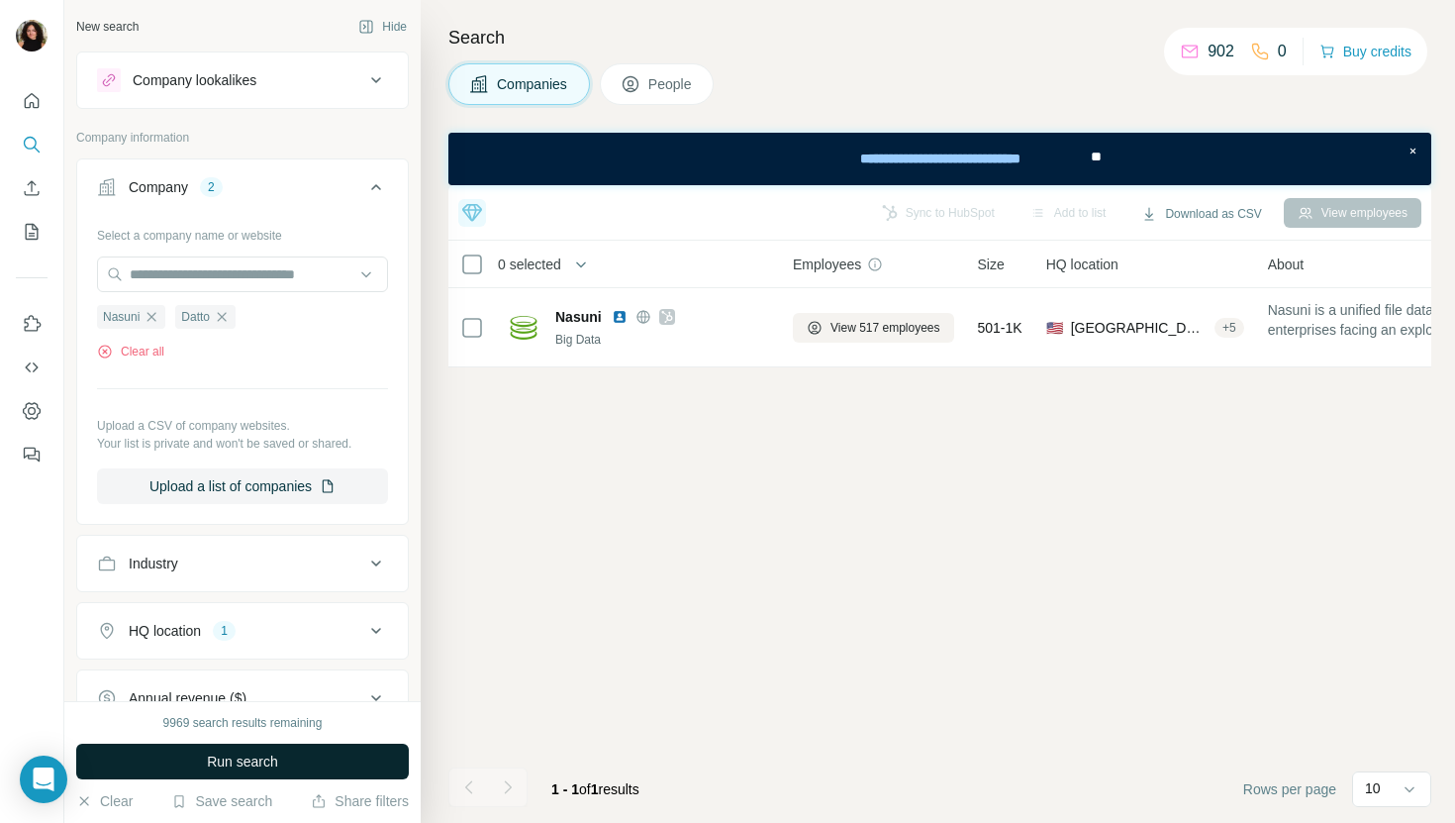
click at [216, 761] on span "Run search" at bounding box center [242, 761] width 71 height 20
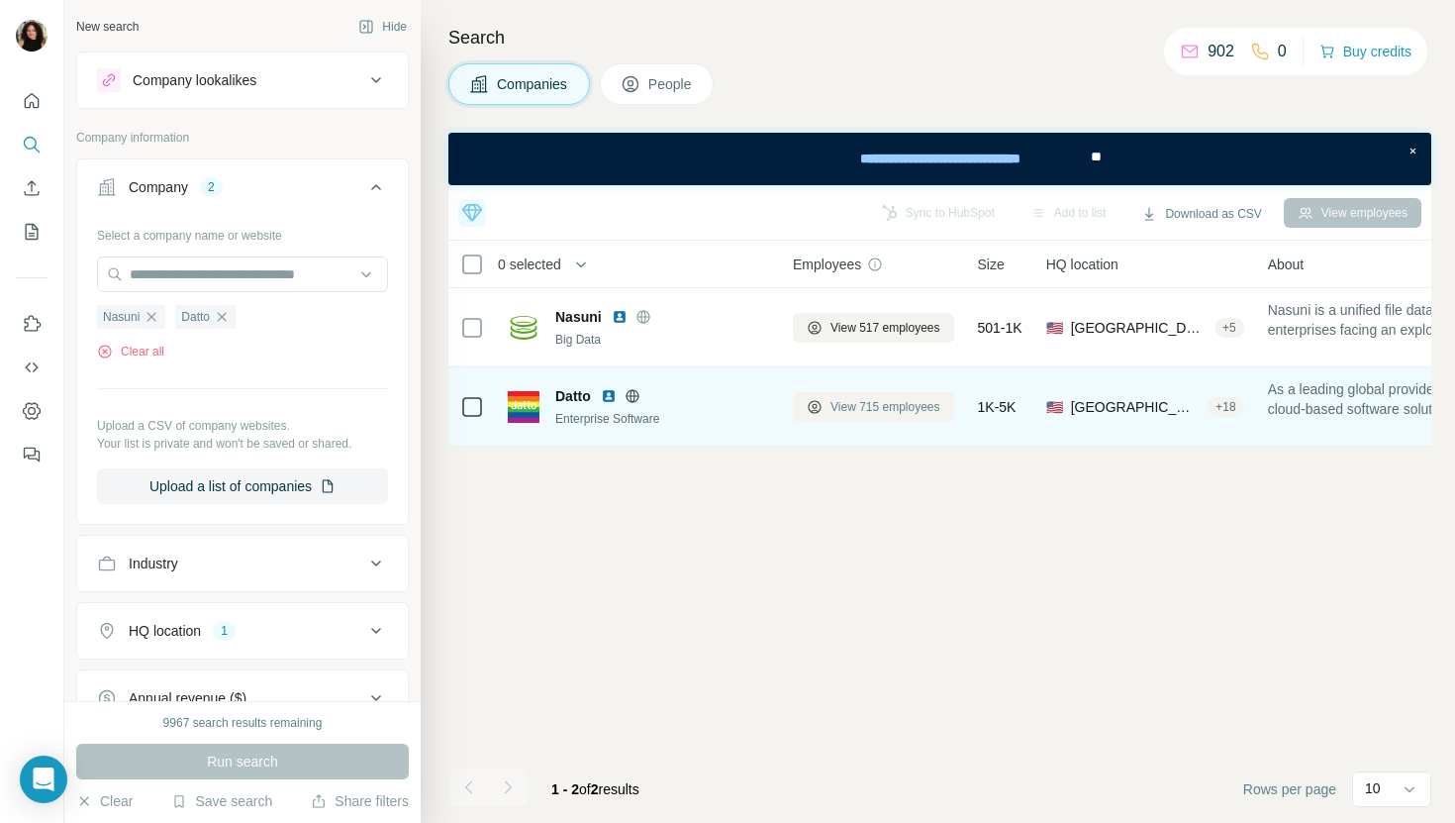
click at [911, 398] on span "View 715 employees" at bounding box center [886, 407] width 110 height 18
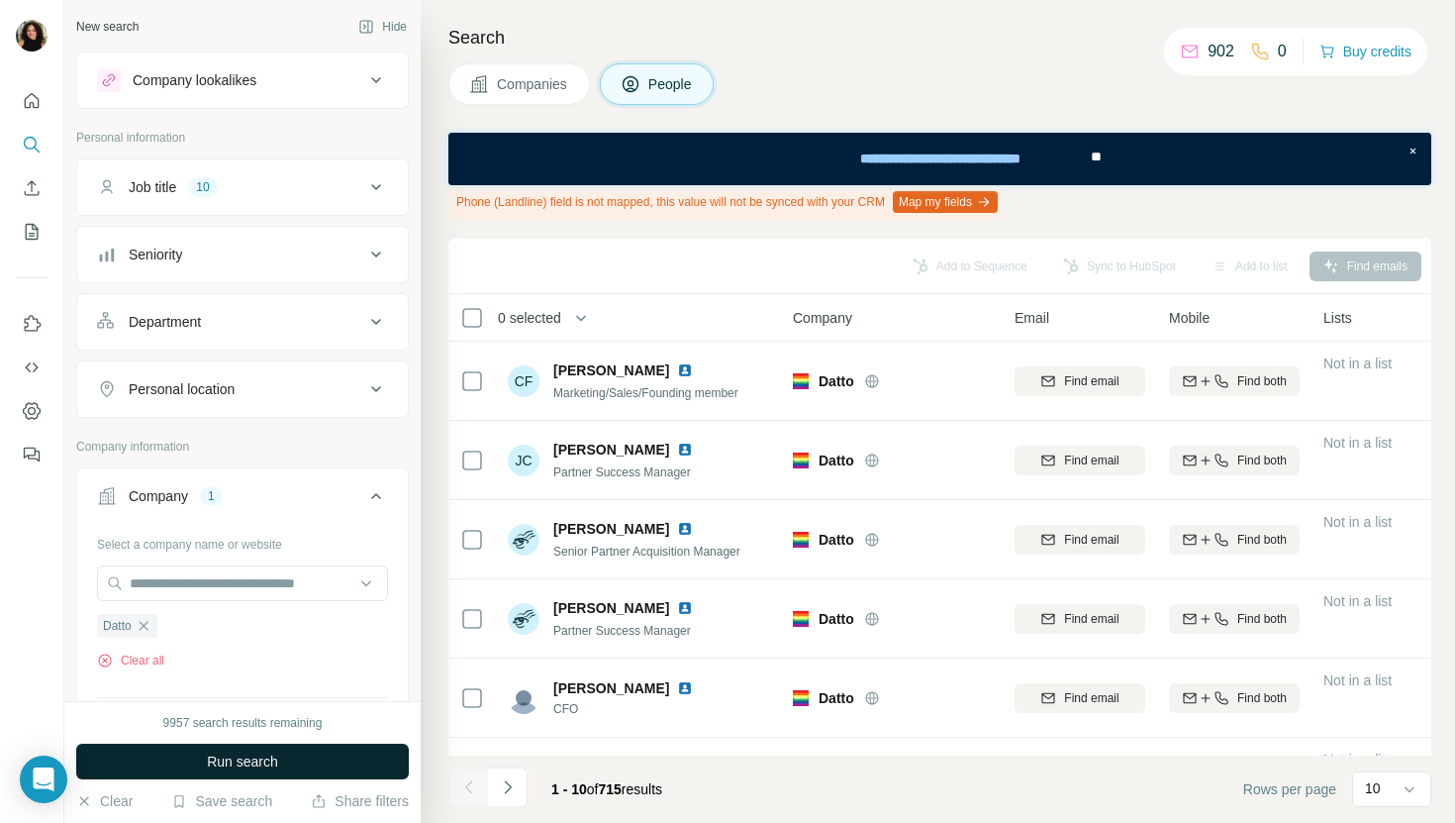
click at [322, 753] on button "Run search" at bounding box center [242, 761] width 333 height 36
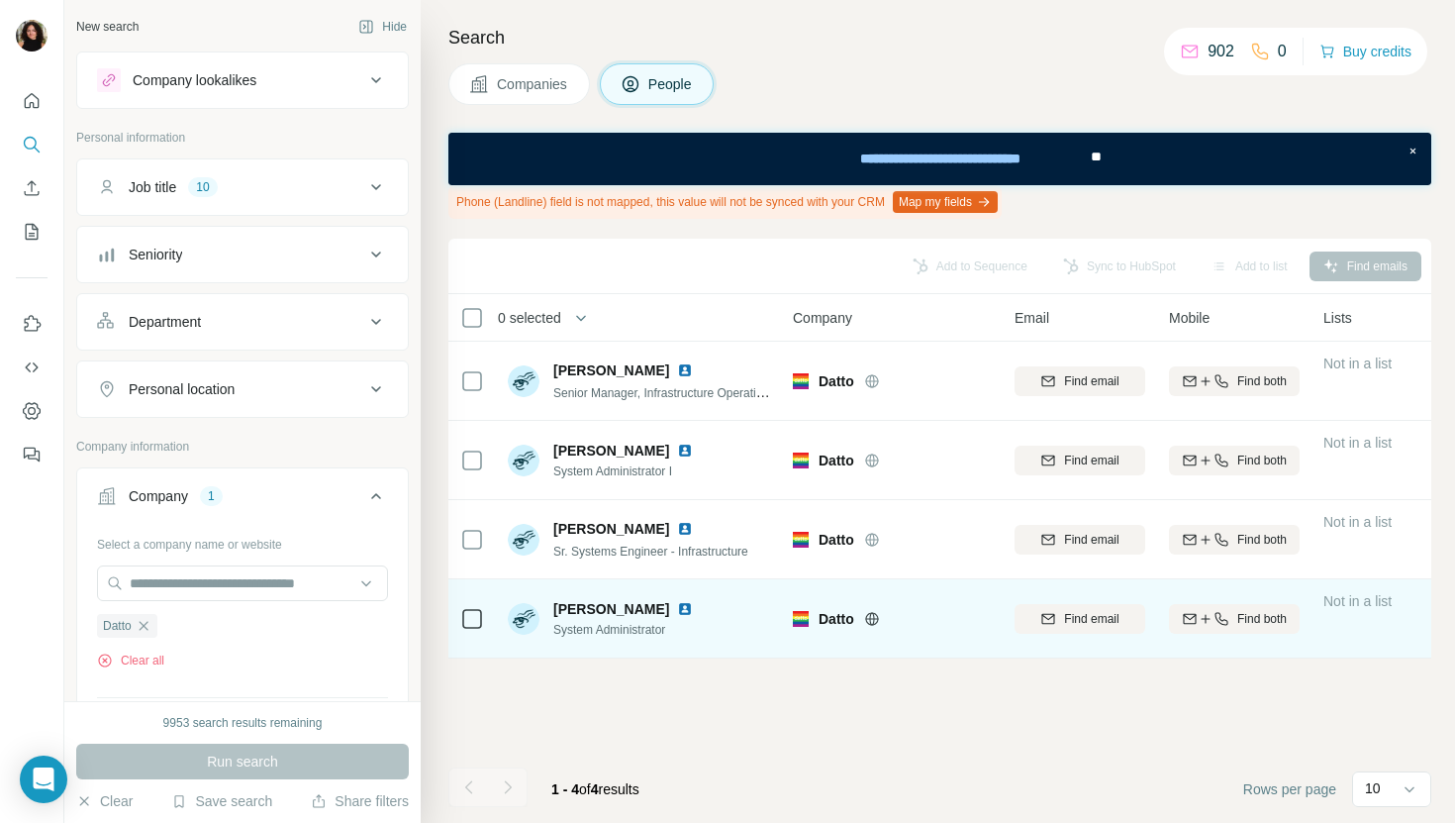
click at [678, 609] on img at bounding box center [685, 609] width 16 height 16
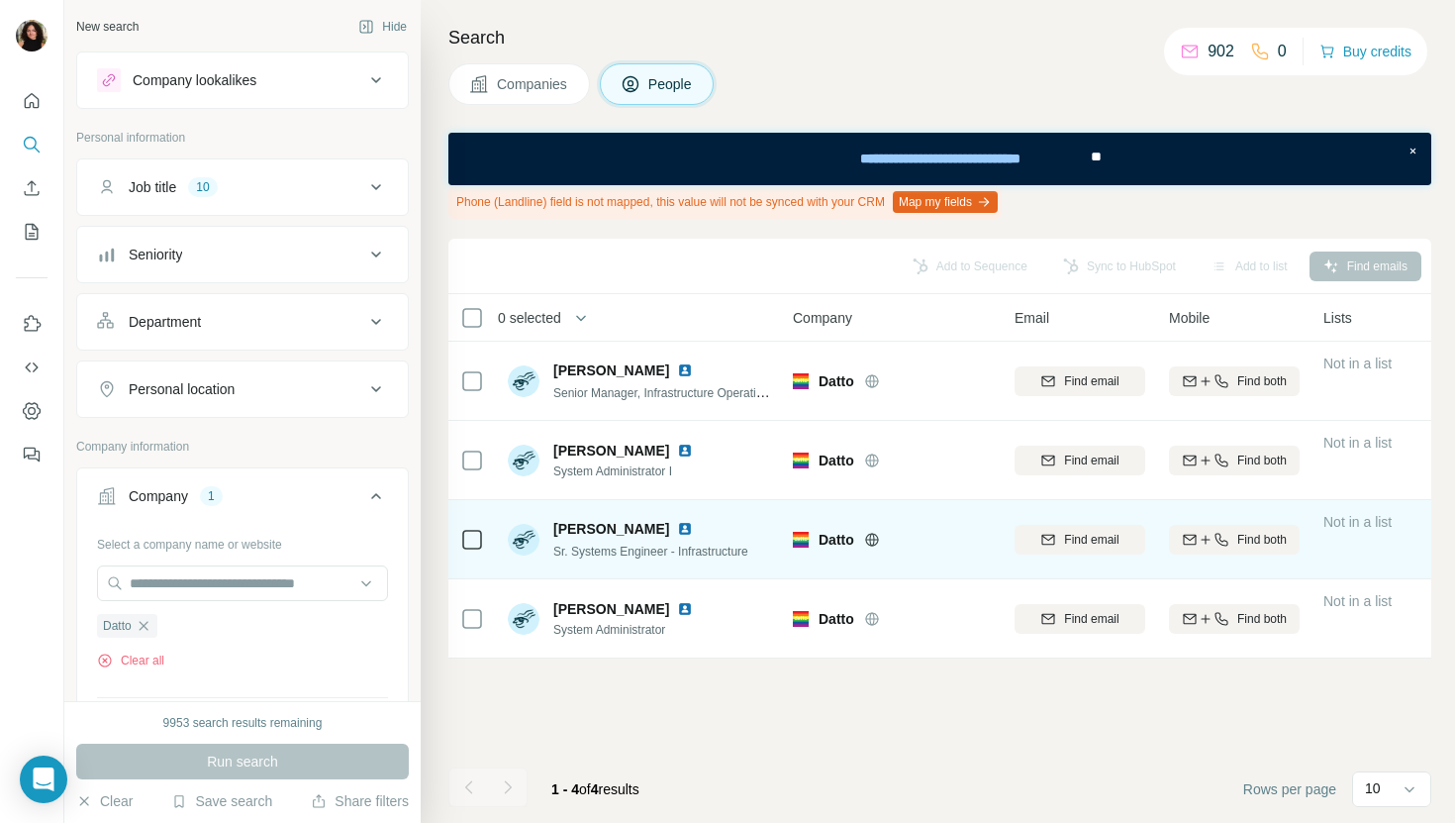
click at [677, 521] on img at bounding box center [685, 529] width 16 height 16
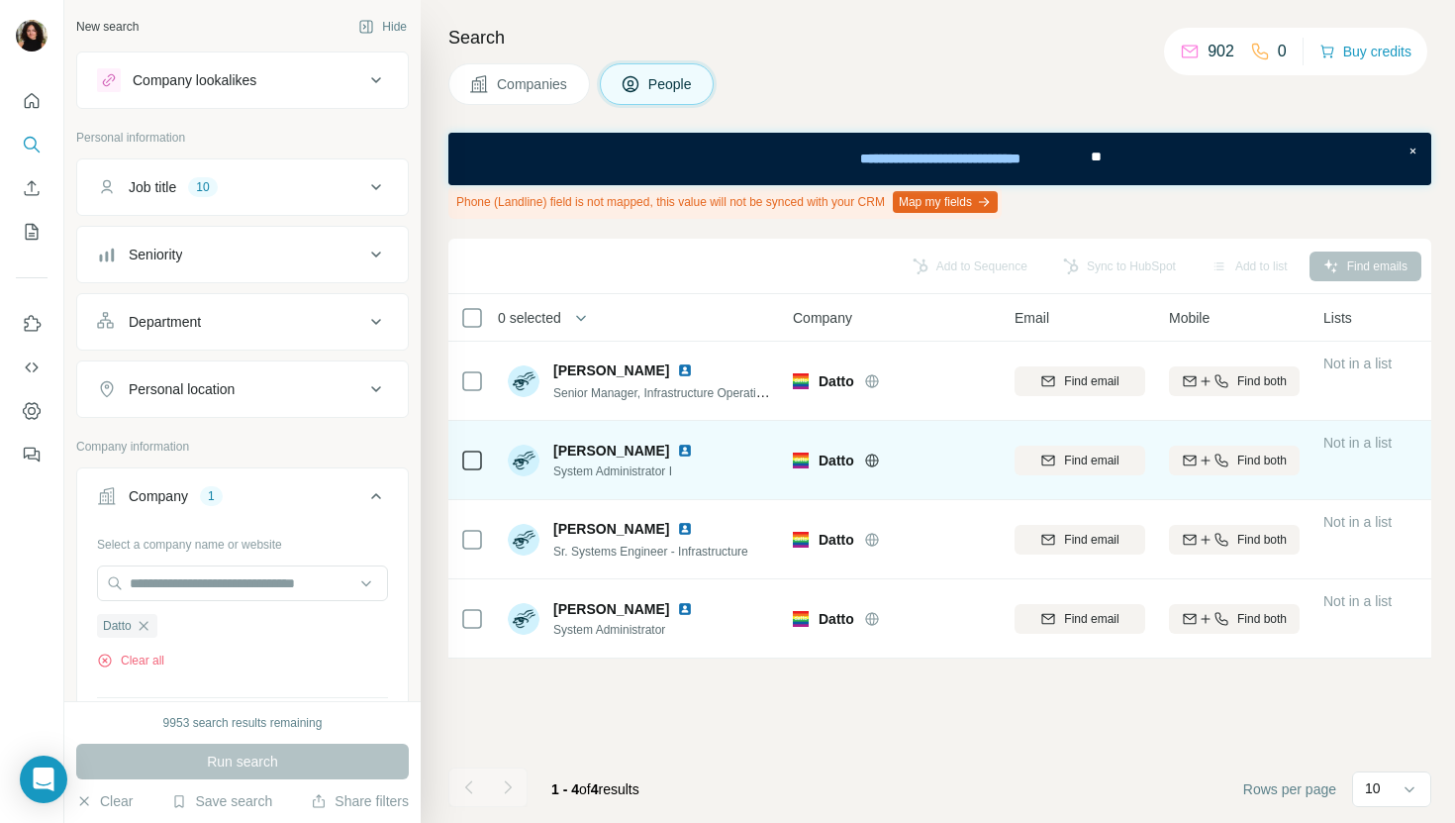
click at [687, 448] on img at bounding box center [685, 450] width 16 height 16
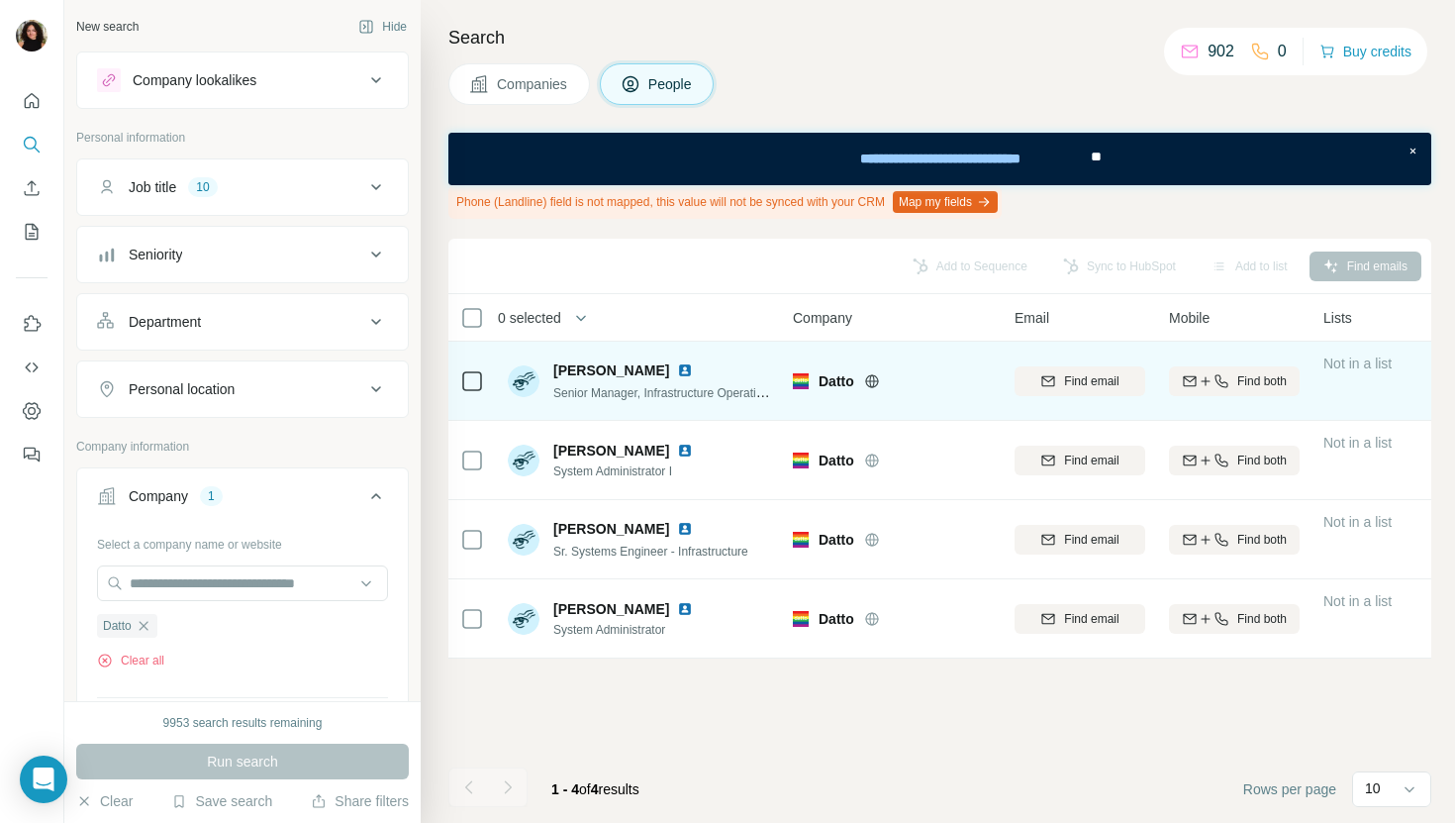
click at [693, 363] on img at bounding box center [685, 370] width 16 height 16
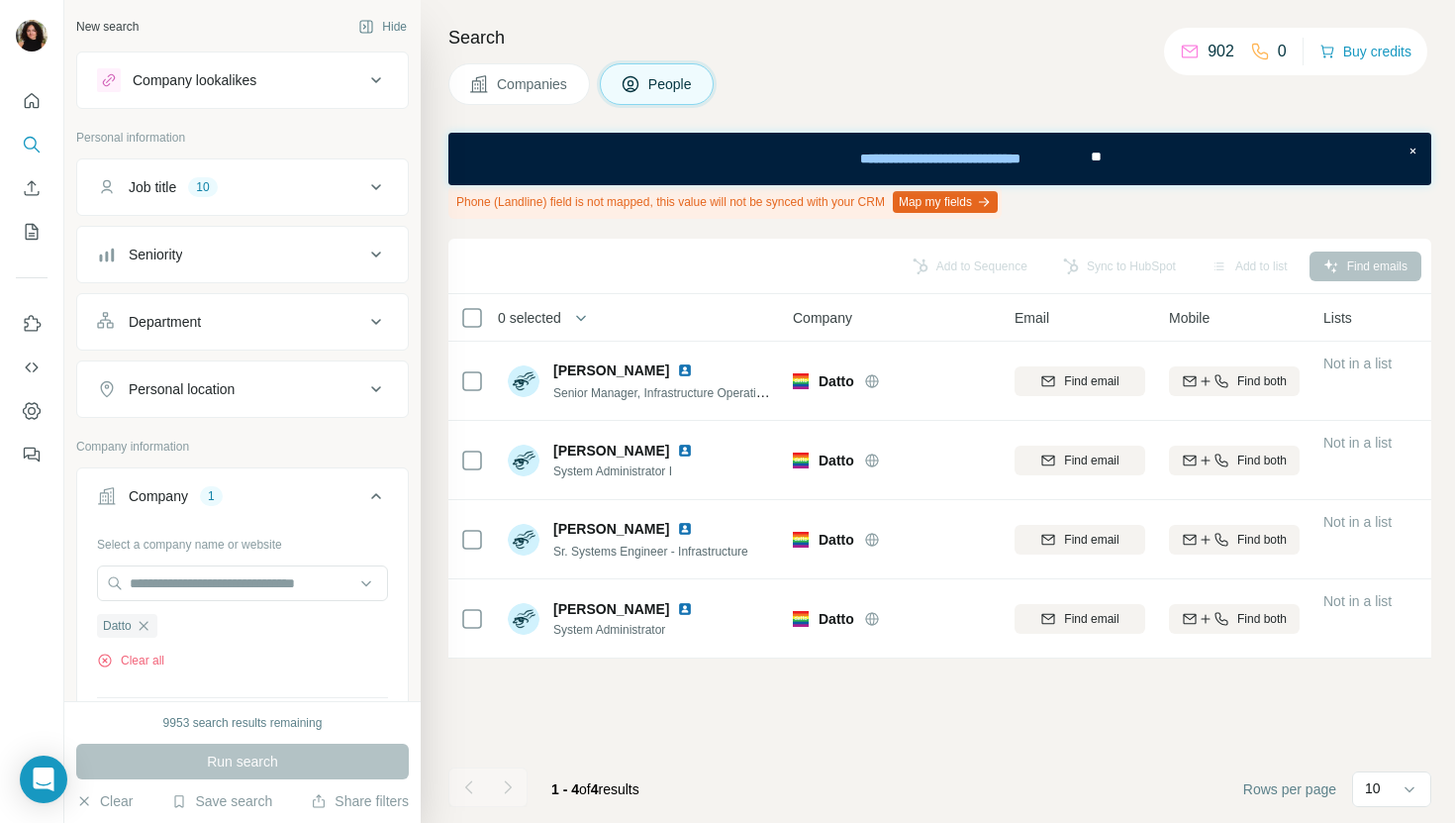
click at [544, 63] on button "Companies" at bounding box center [519, 84] width 142 height 42
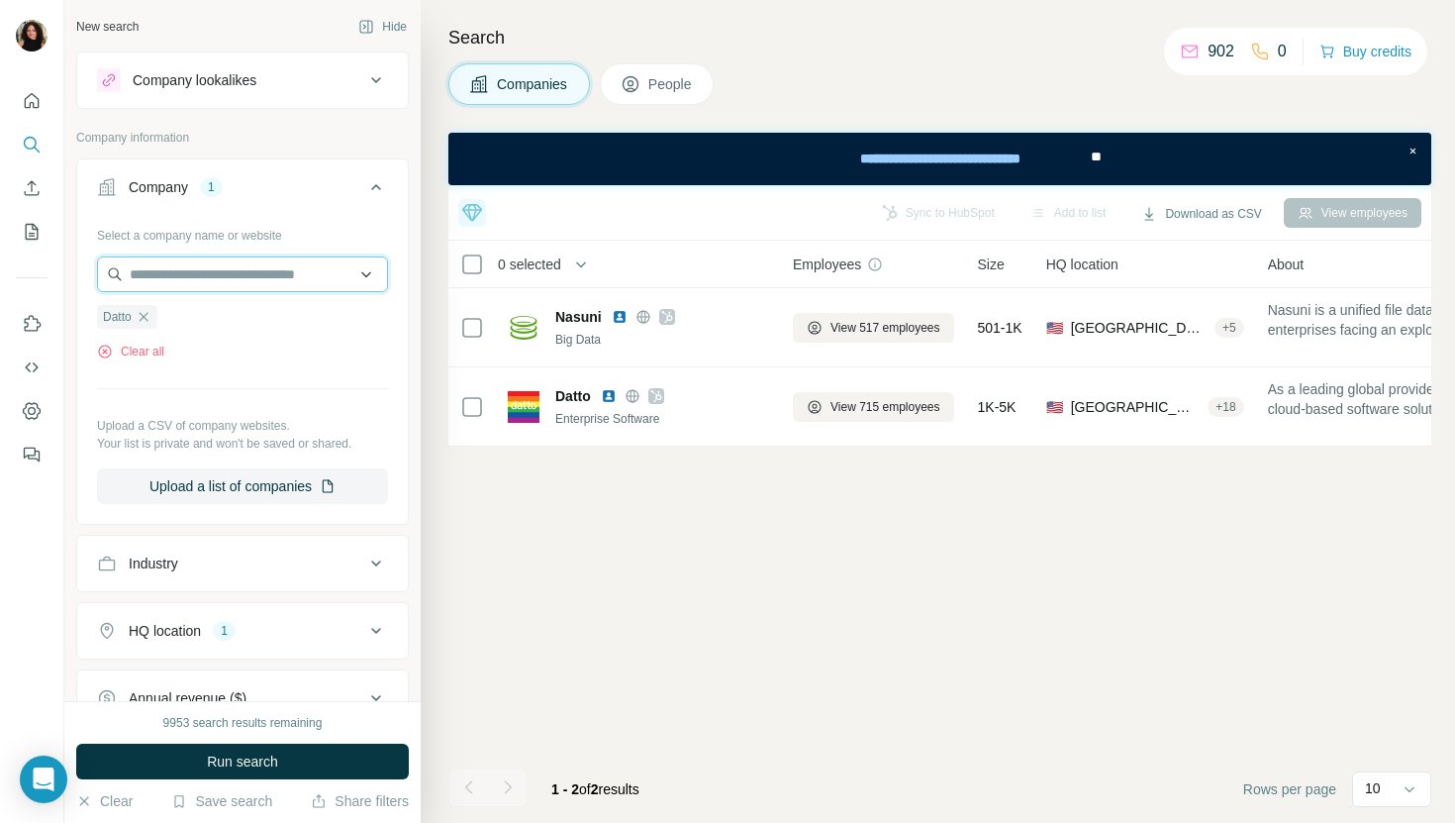
click at [256, 256] on input "text" at bounding box center [242, 274] width 291 height 36
paste input "******"
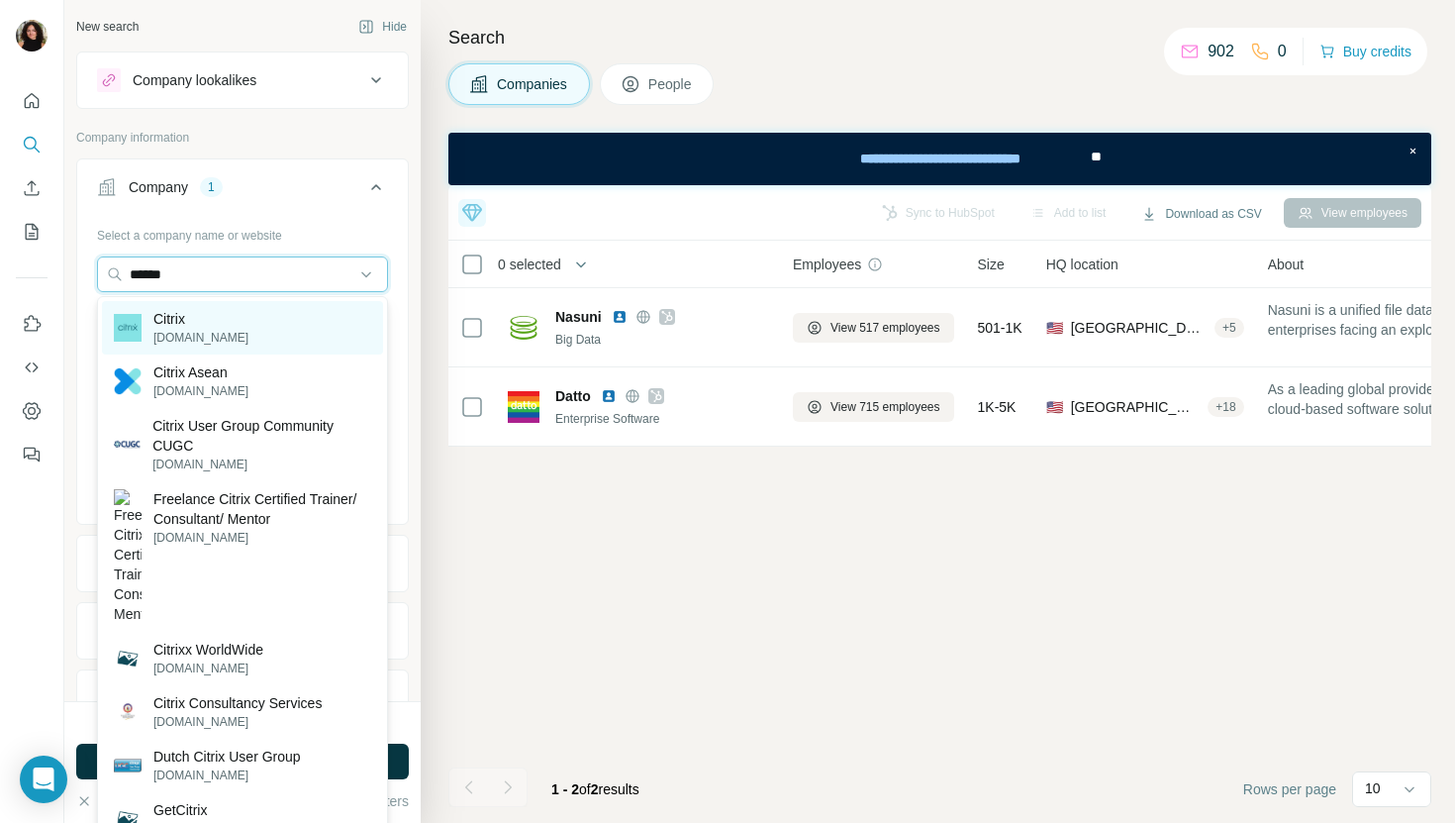
type input "******"
click at [254, 329] on div "Citrix citrix.com" at bounding box center [242, 327] width 281 height 53
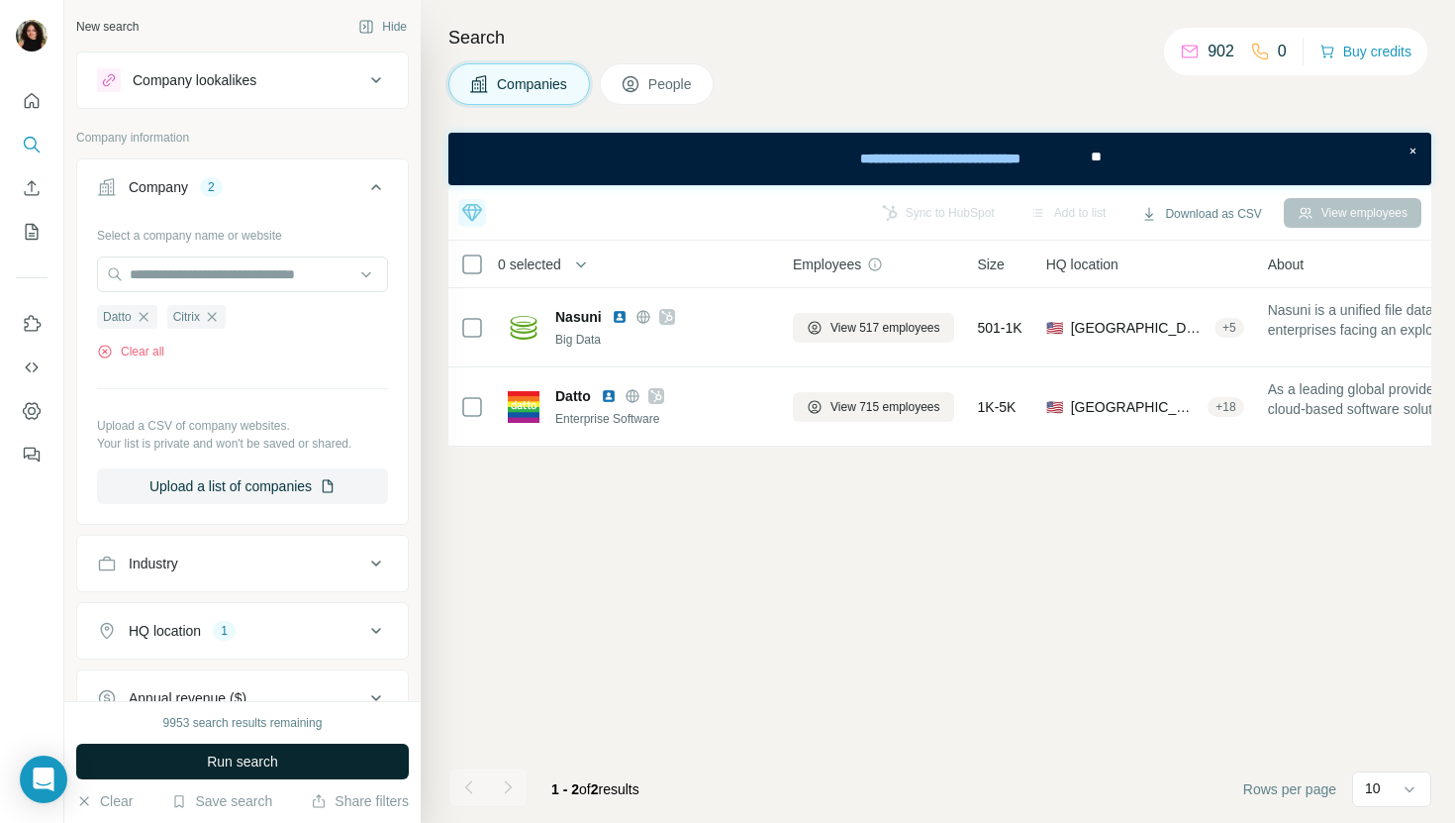
click at [198, 756] on button "Run search" at bounding box center [242, 761] width 333 height 36
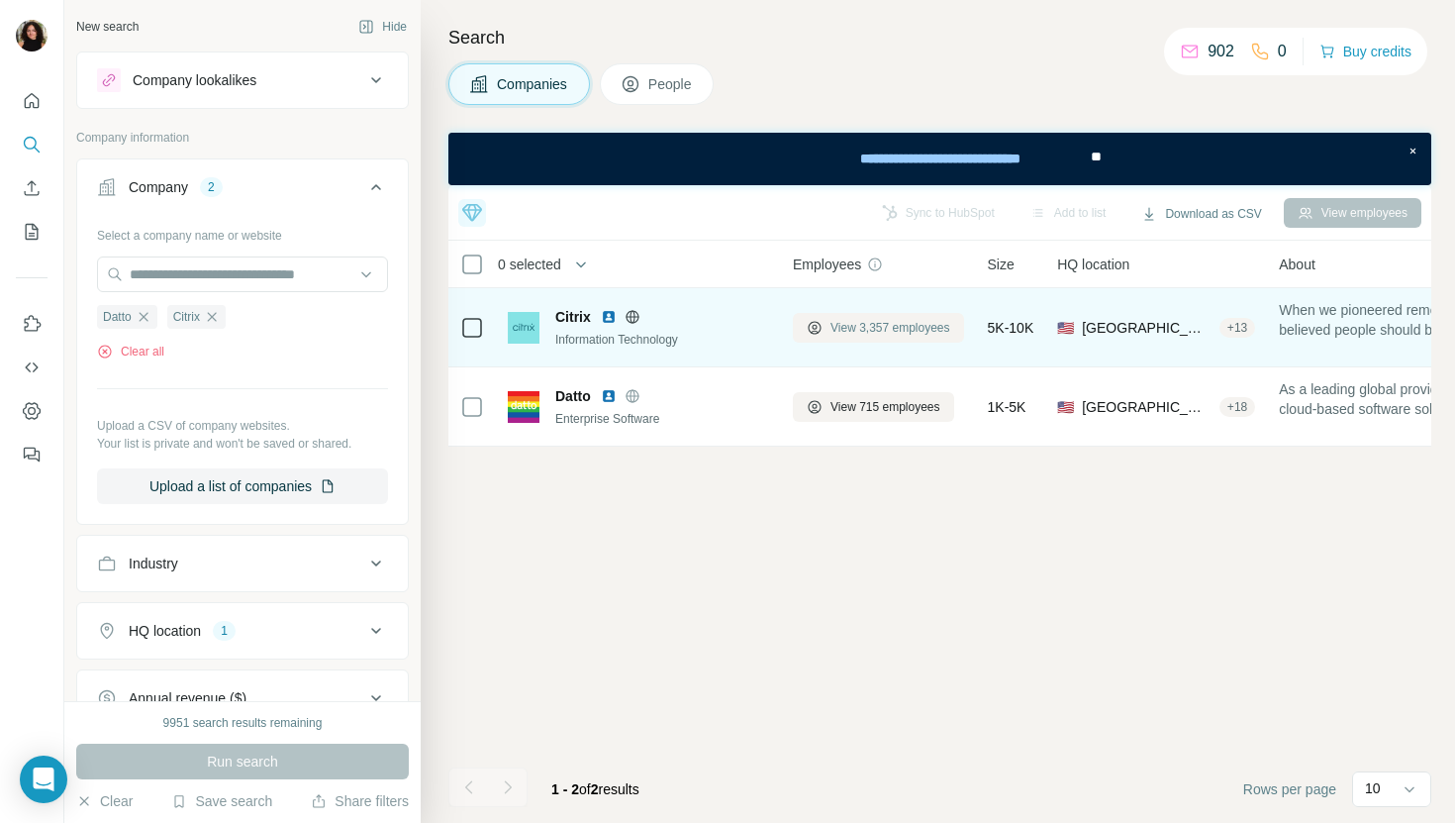
click at [849, 315] on button "View 3,357 employees" at bounding box center [878, 328] width 171 height 30
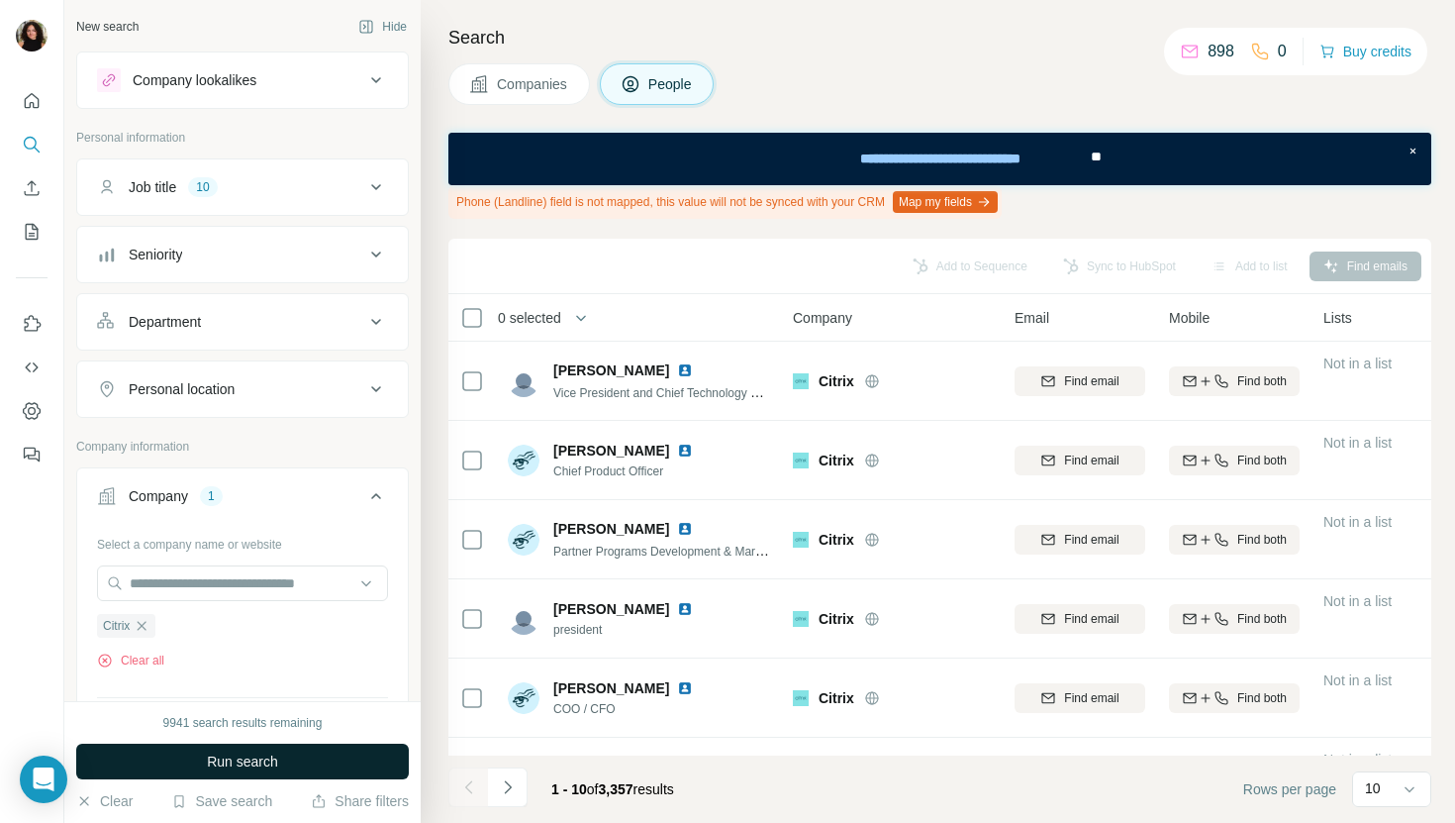
click at [257, 749] on button "Run search" at bounding box center [242, 761] width 333 height 36
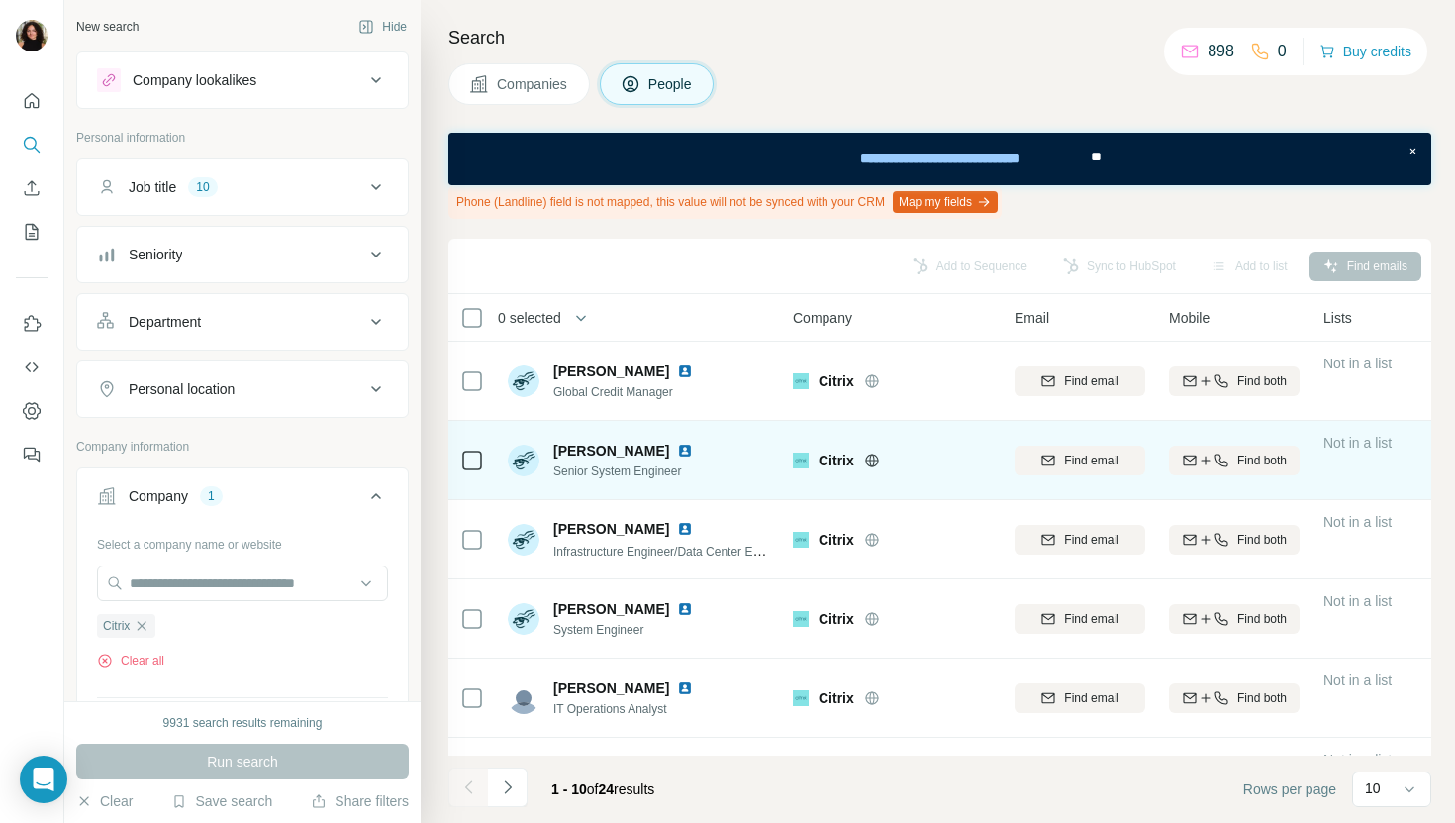
click at [677, 447] on img at bounding box center [685, 450] width 16 height 16
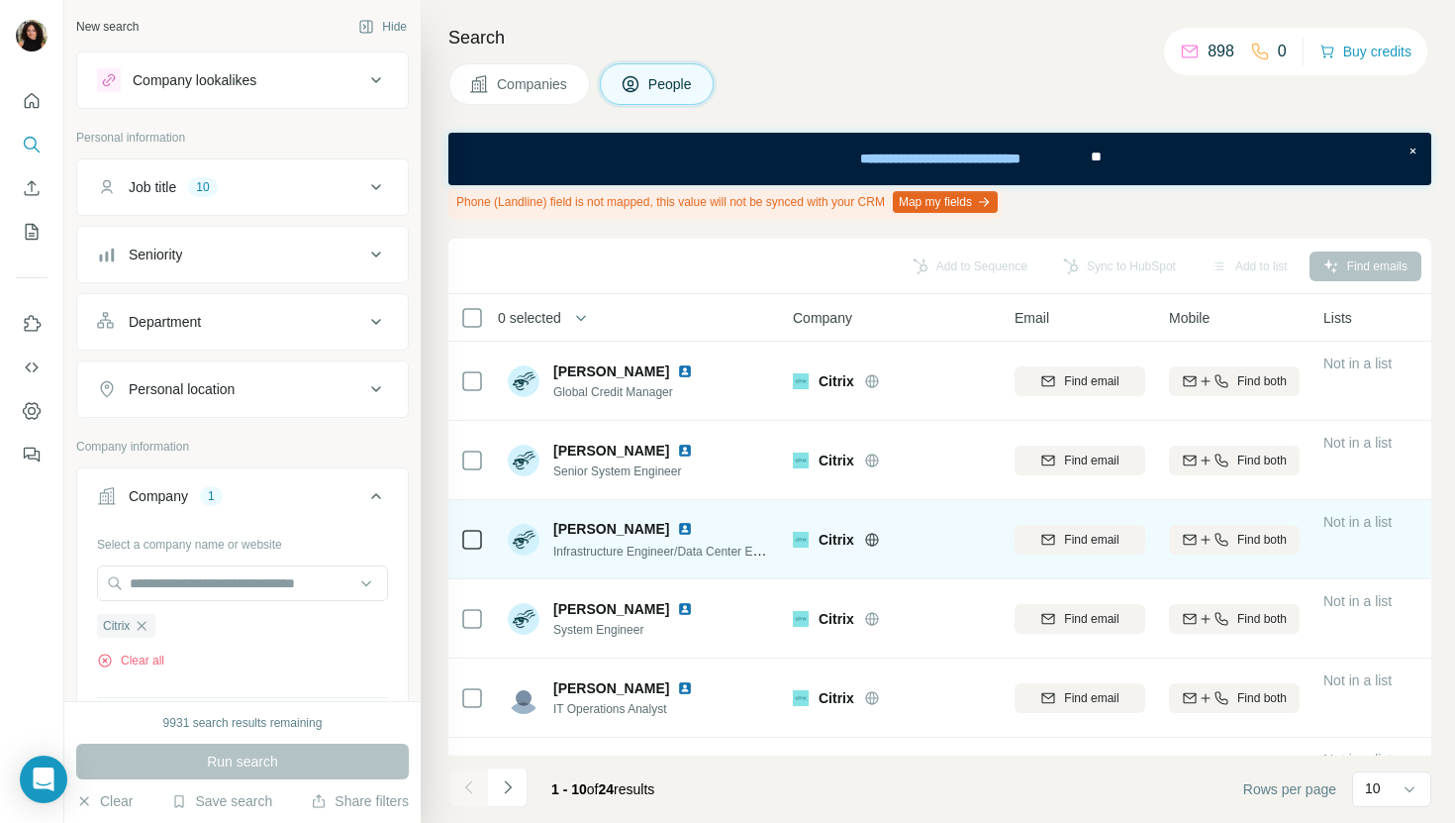
click at [677, 525] on img at bounding box center [685, 529] width 16 height 16
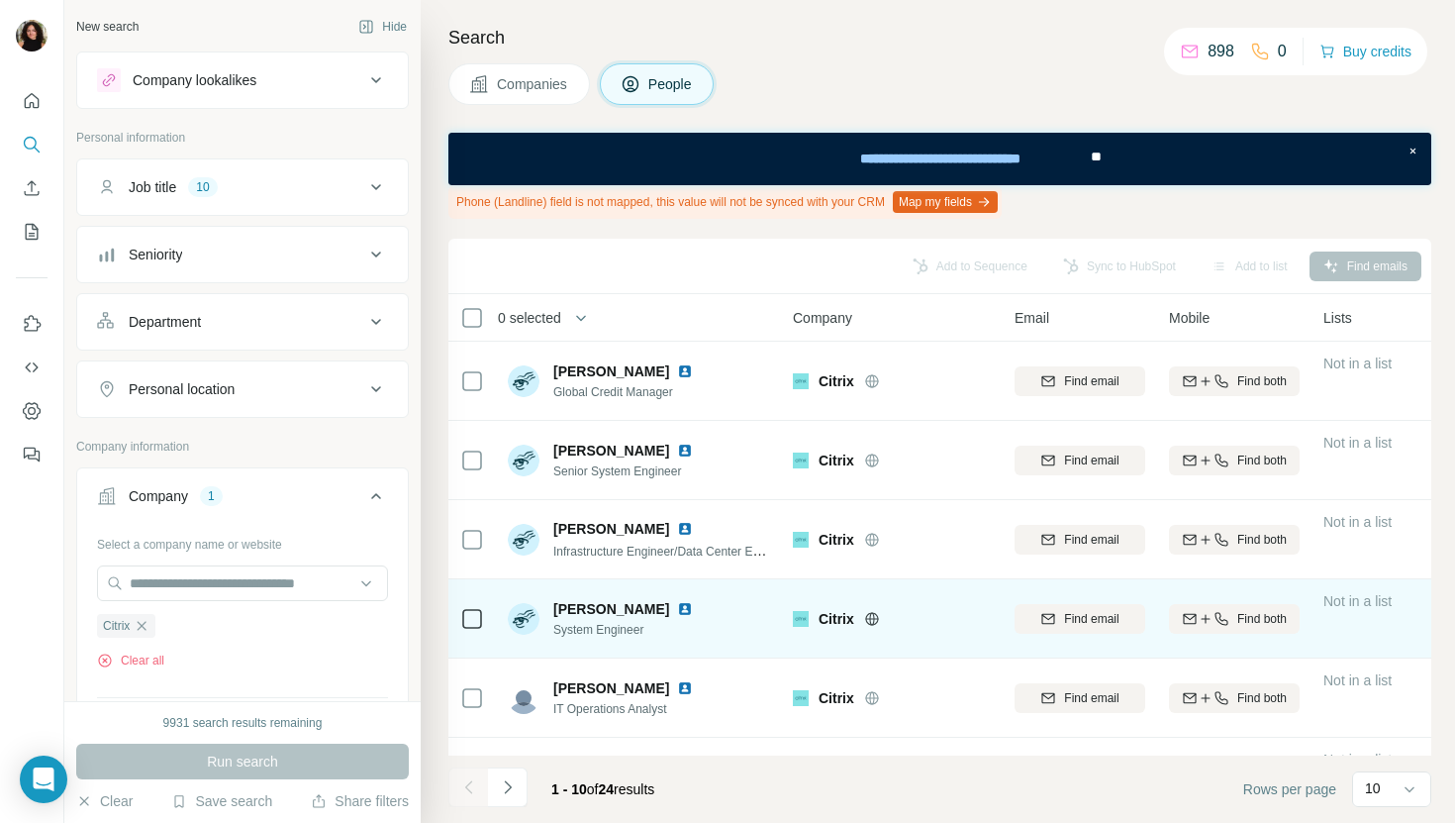
click at [677, 606] on img at bounding box center [685, 609] width 16 height 16
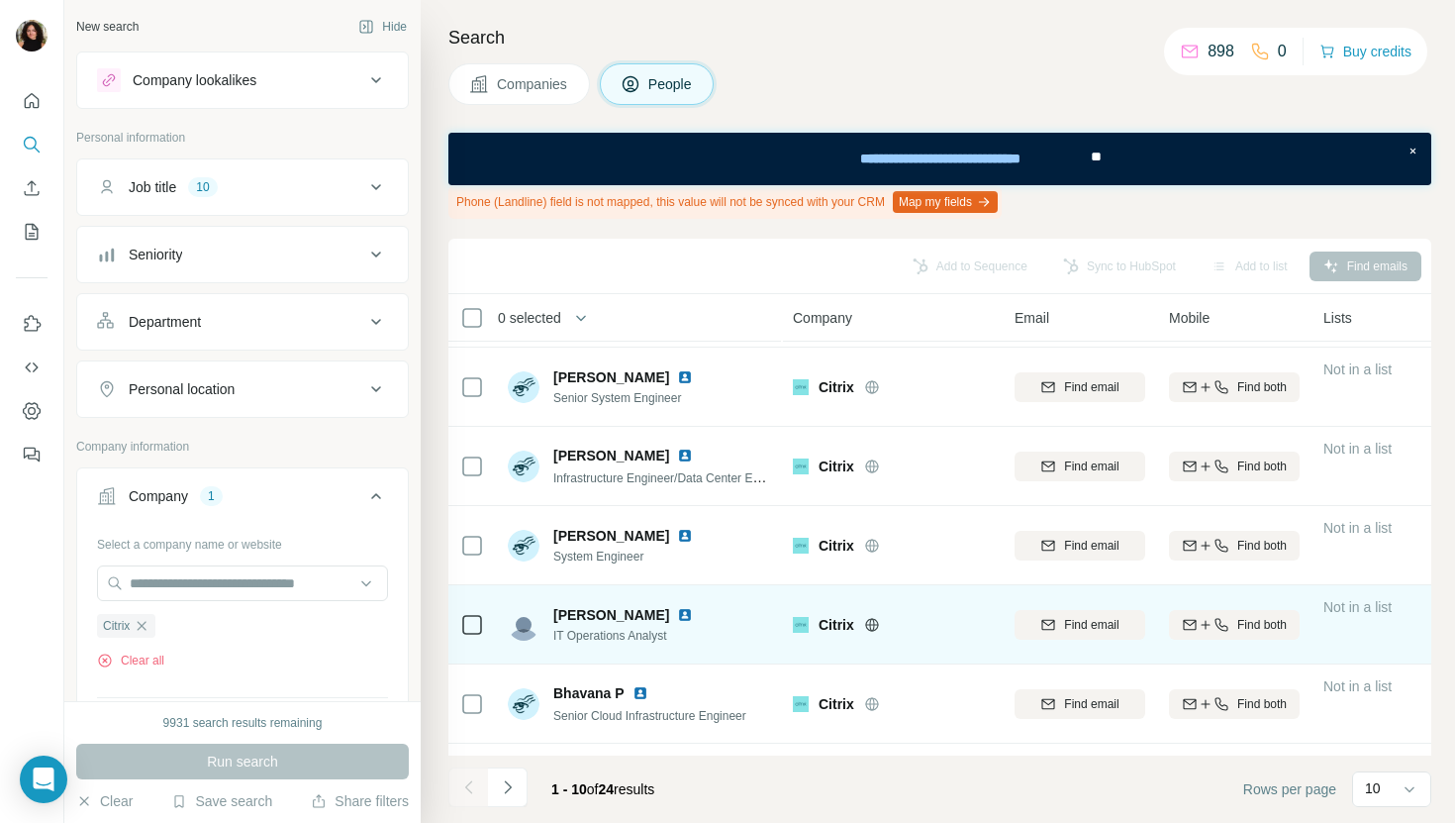
click at [680, 611] on img at bounding box center [685, 615] width 16 height 16
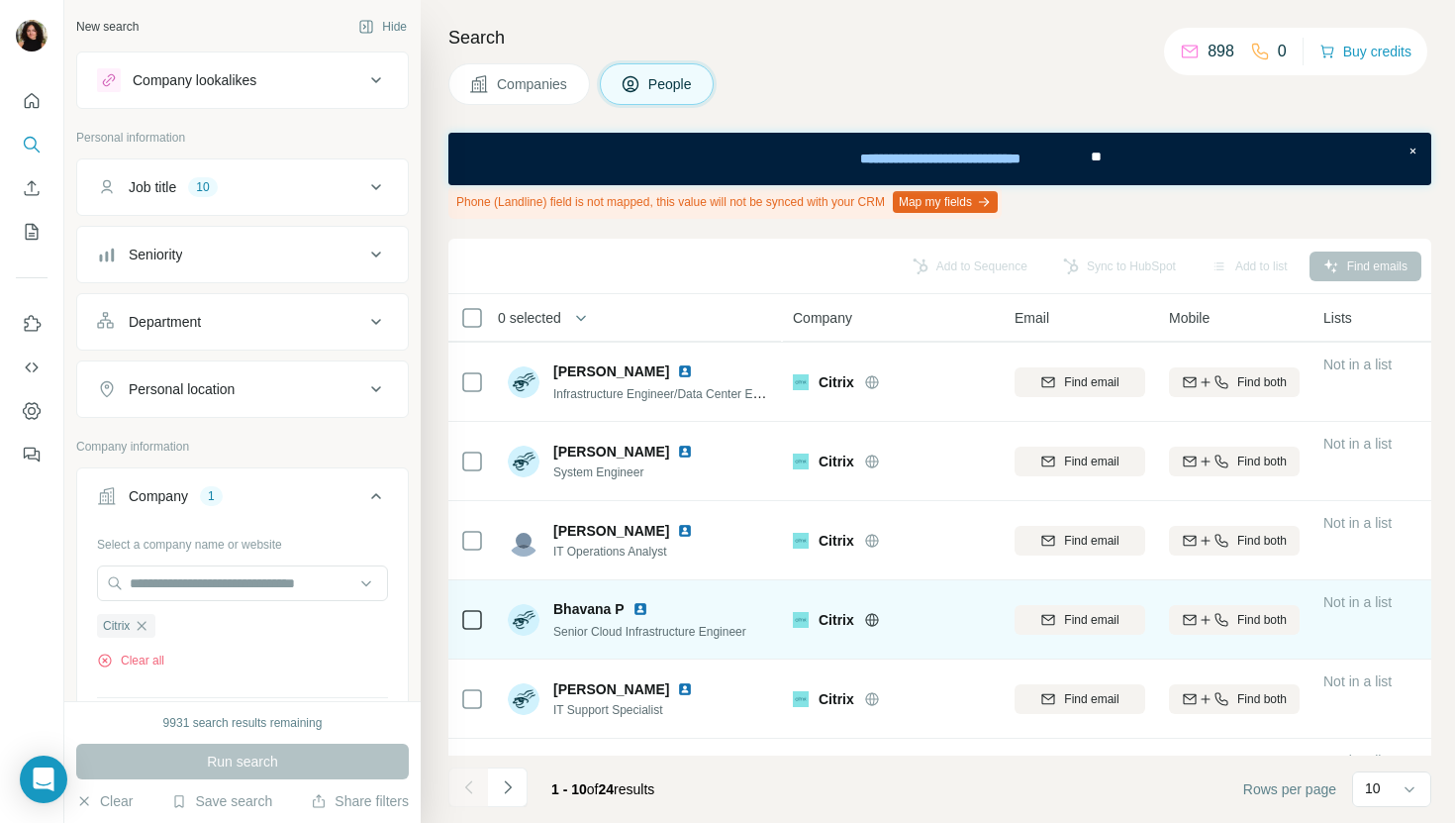
click at [639, 608] on img at bounding box center [641, 609] width 16 height 16
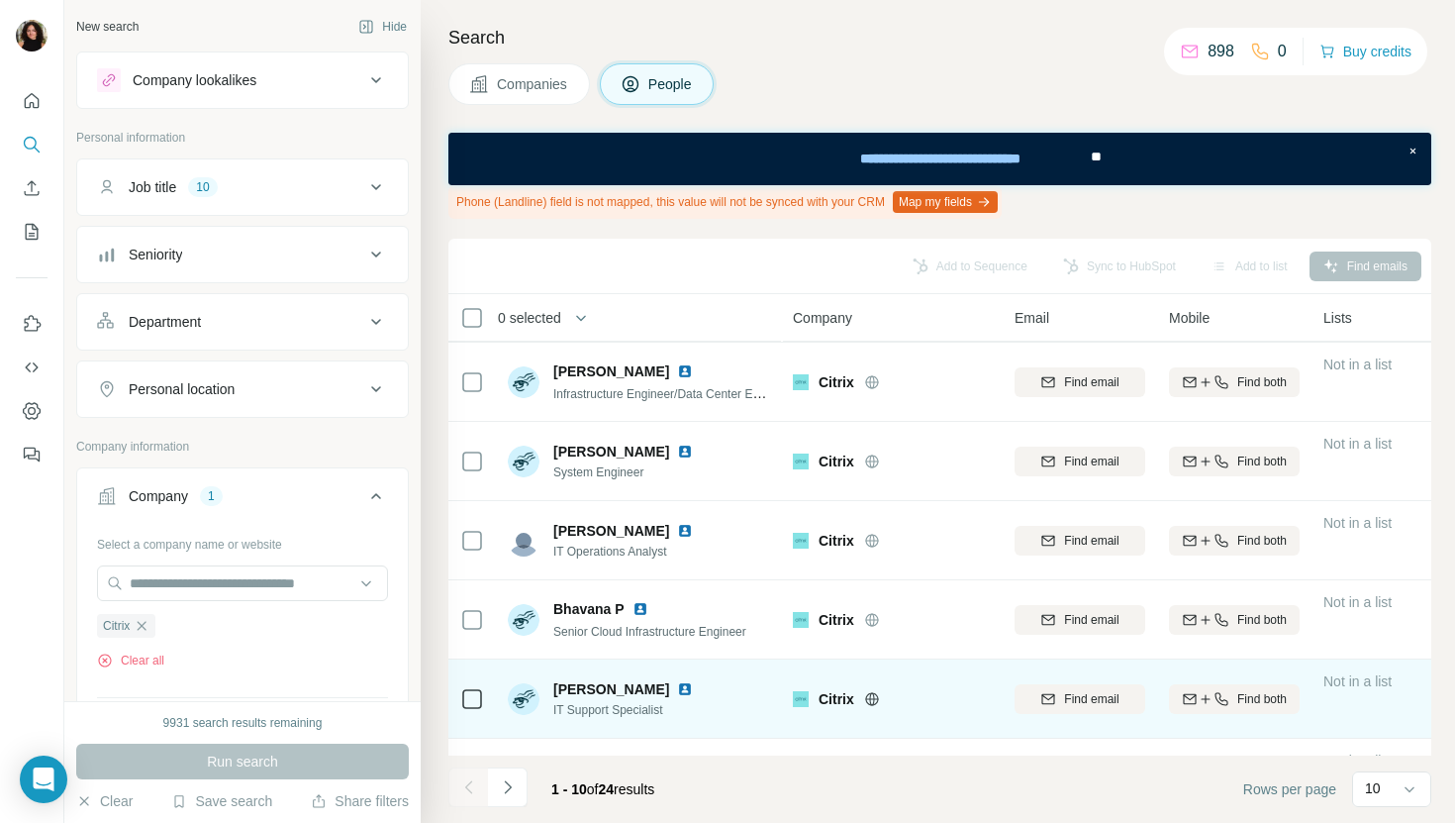
scroll to position [357, 0]
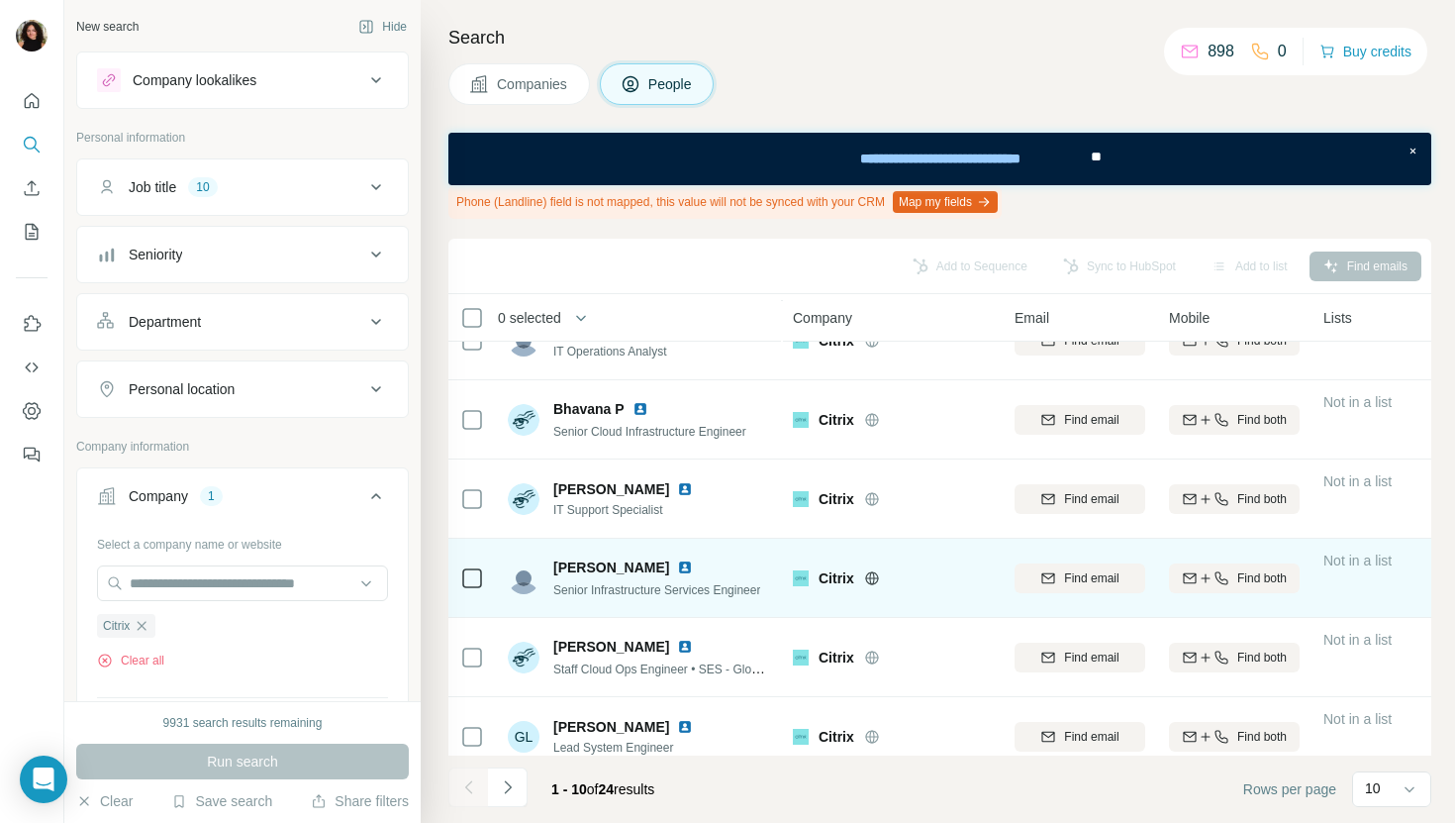
click at [677, 562] on img at bounding box center [685, 567] width 16 height 16
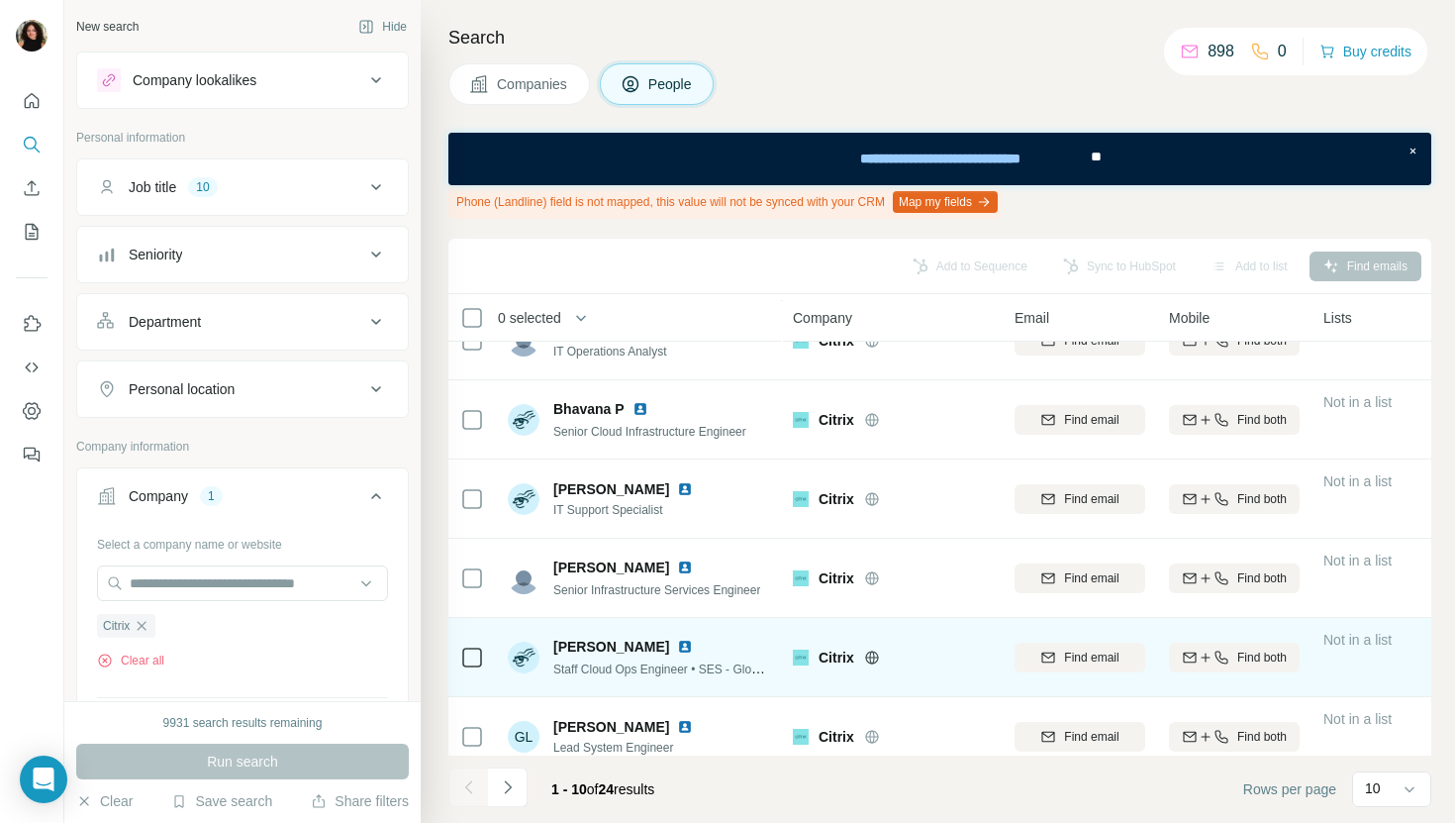
scroll to position [378, 0]
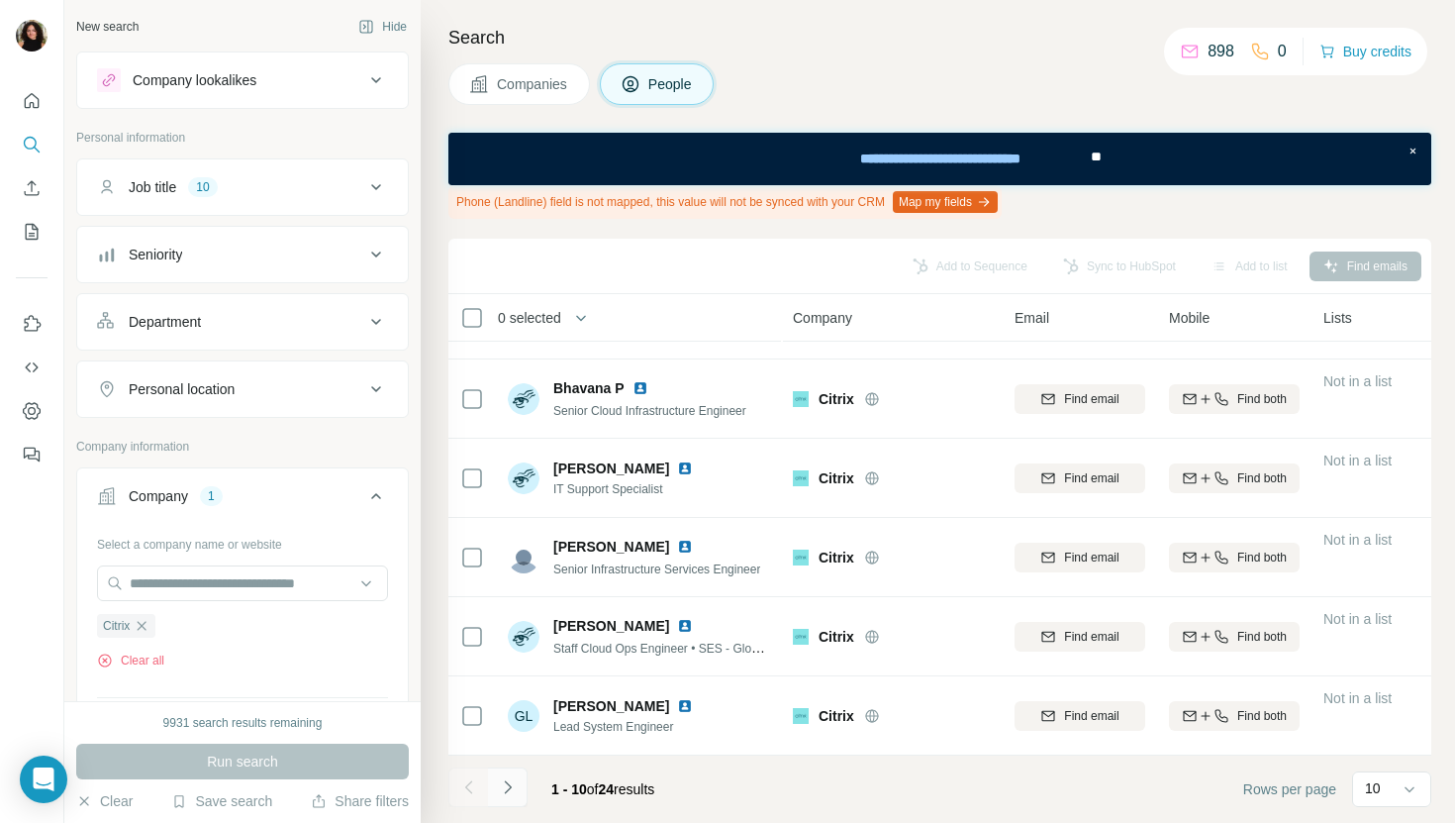
click at [512, 784] on icon "Navigate to next page" at bounding box center [508, 787] width 20 height 20
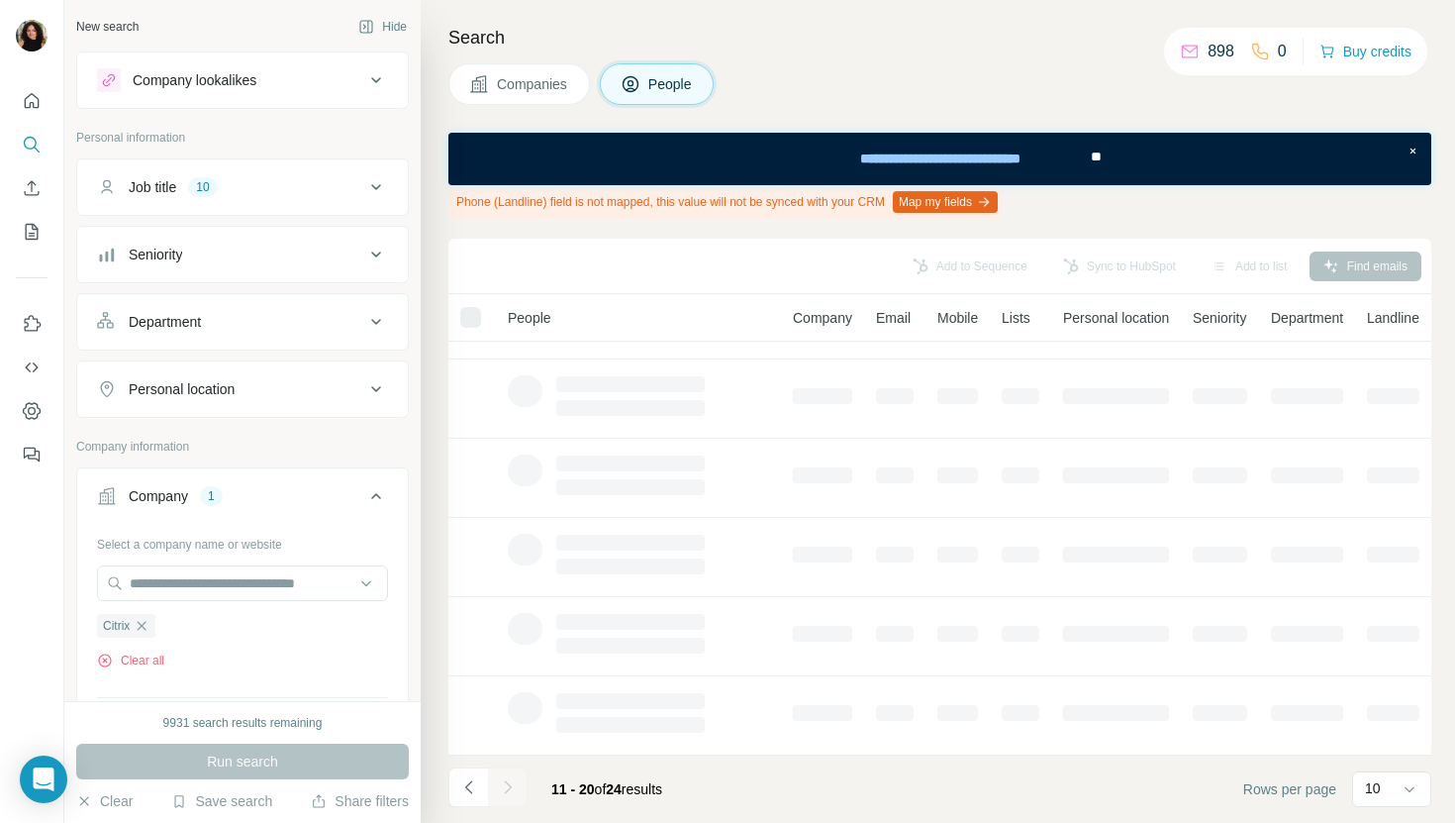
scroll to position [0, 0]
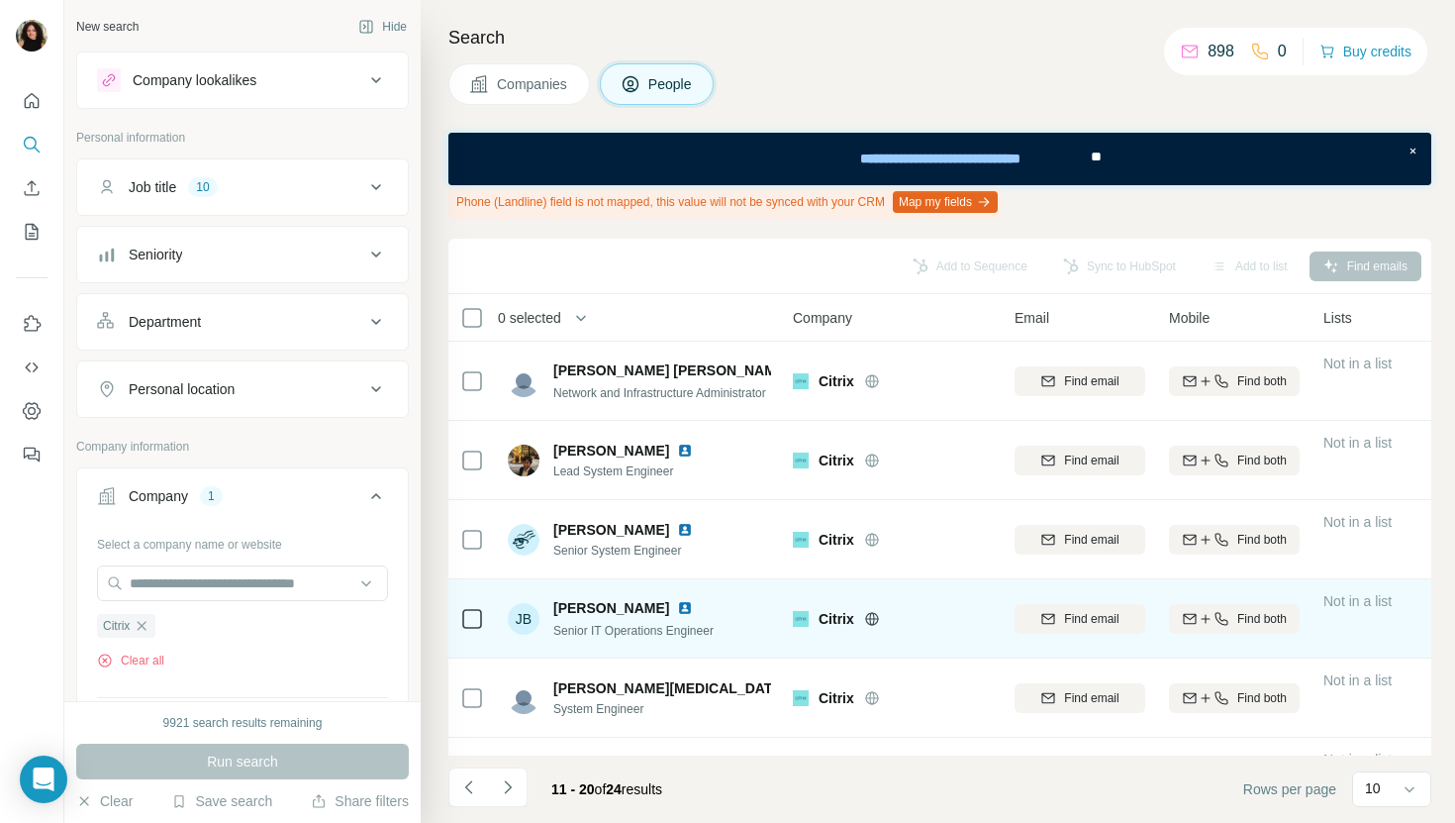
click at [682, 607] on img at bounding box center [685, 608] width 16 height 16
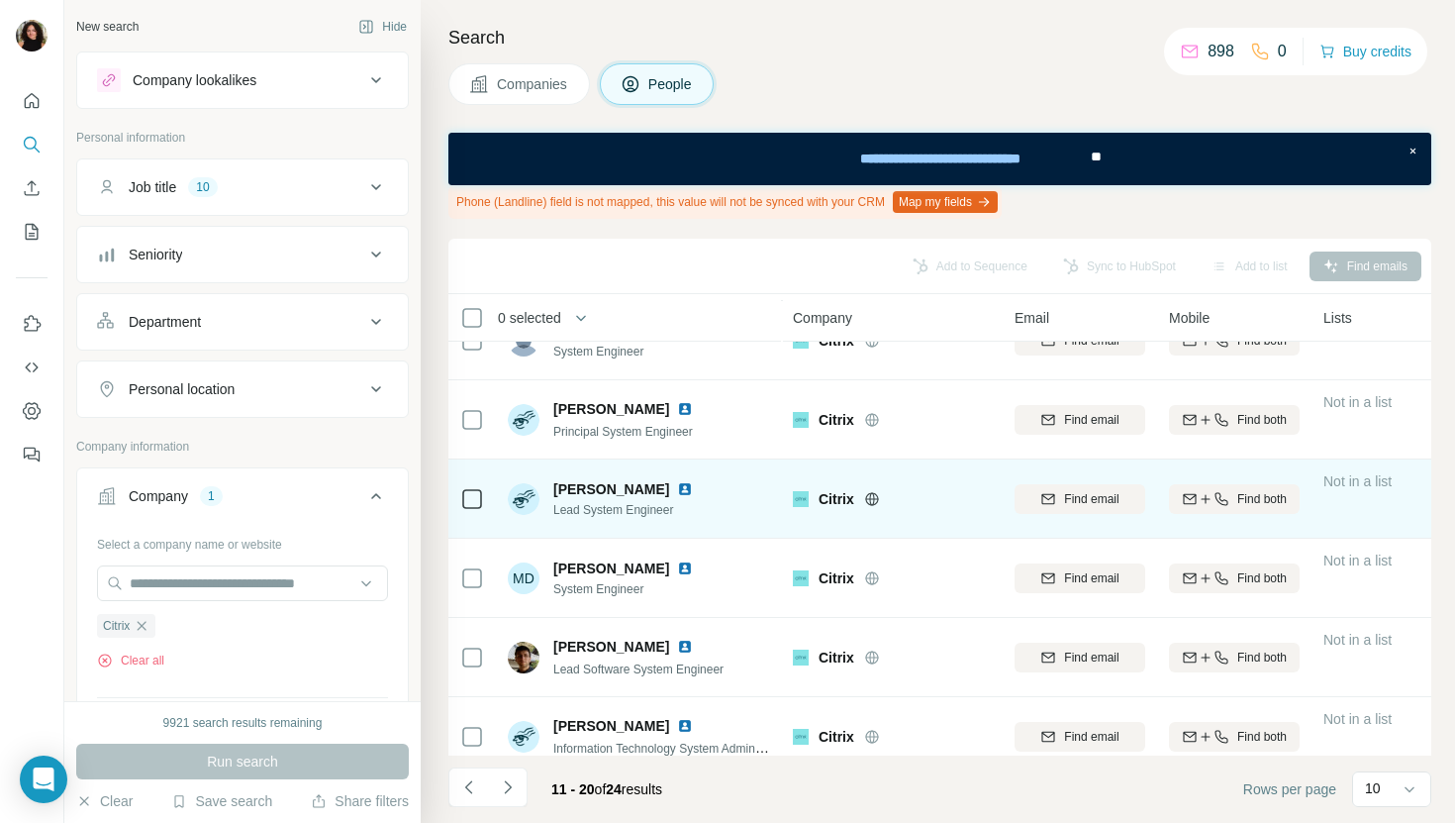
scroll to position [378, 0]
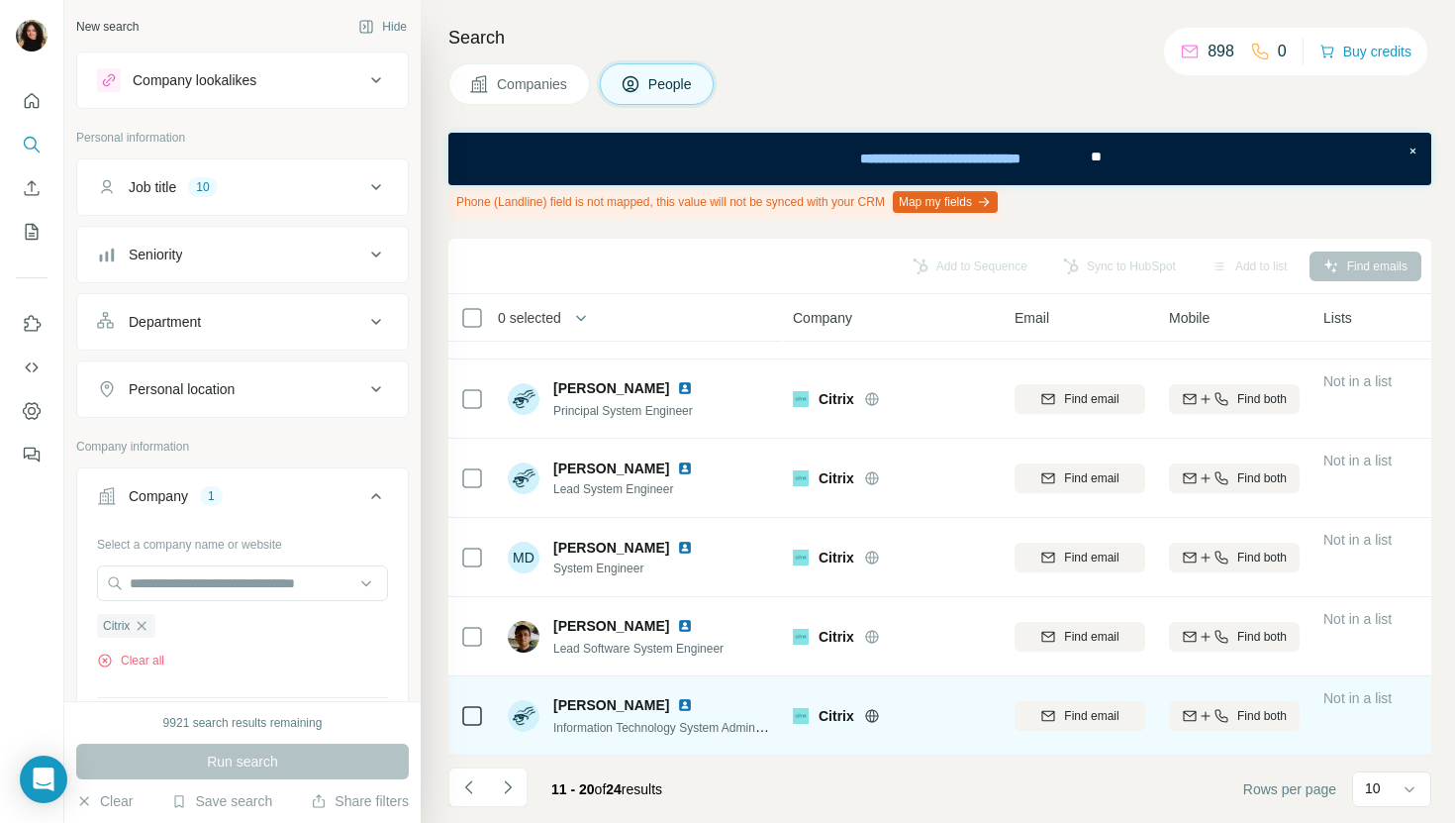
click at [677, 701] on img at bounding box center [685, 705] width 16 height 16
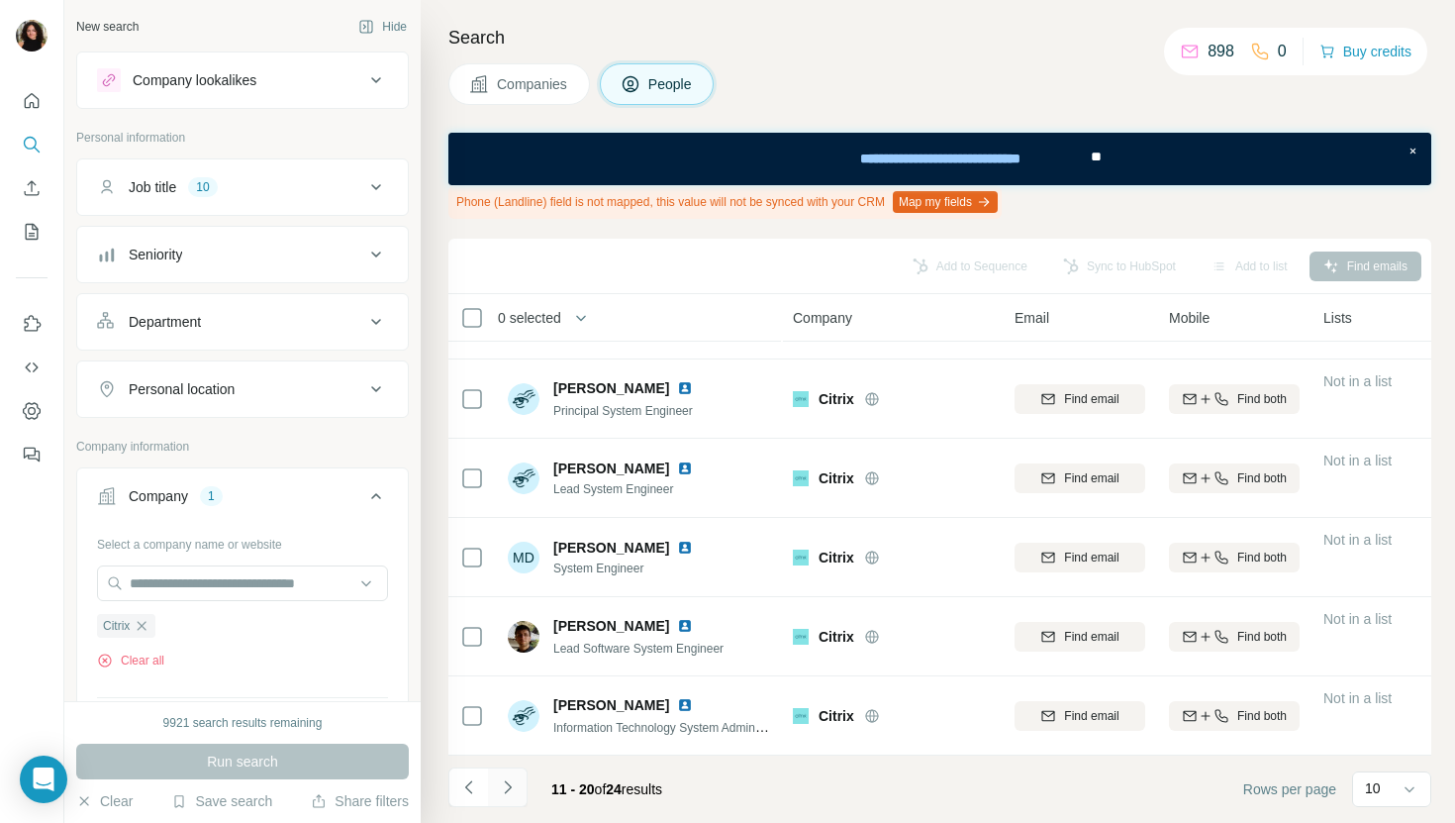
click at [507, 787] on icon "Navigate to next page" at bounding box center [508, 787] width 20 height 20
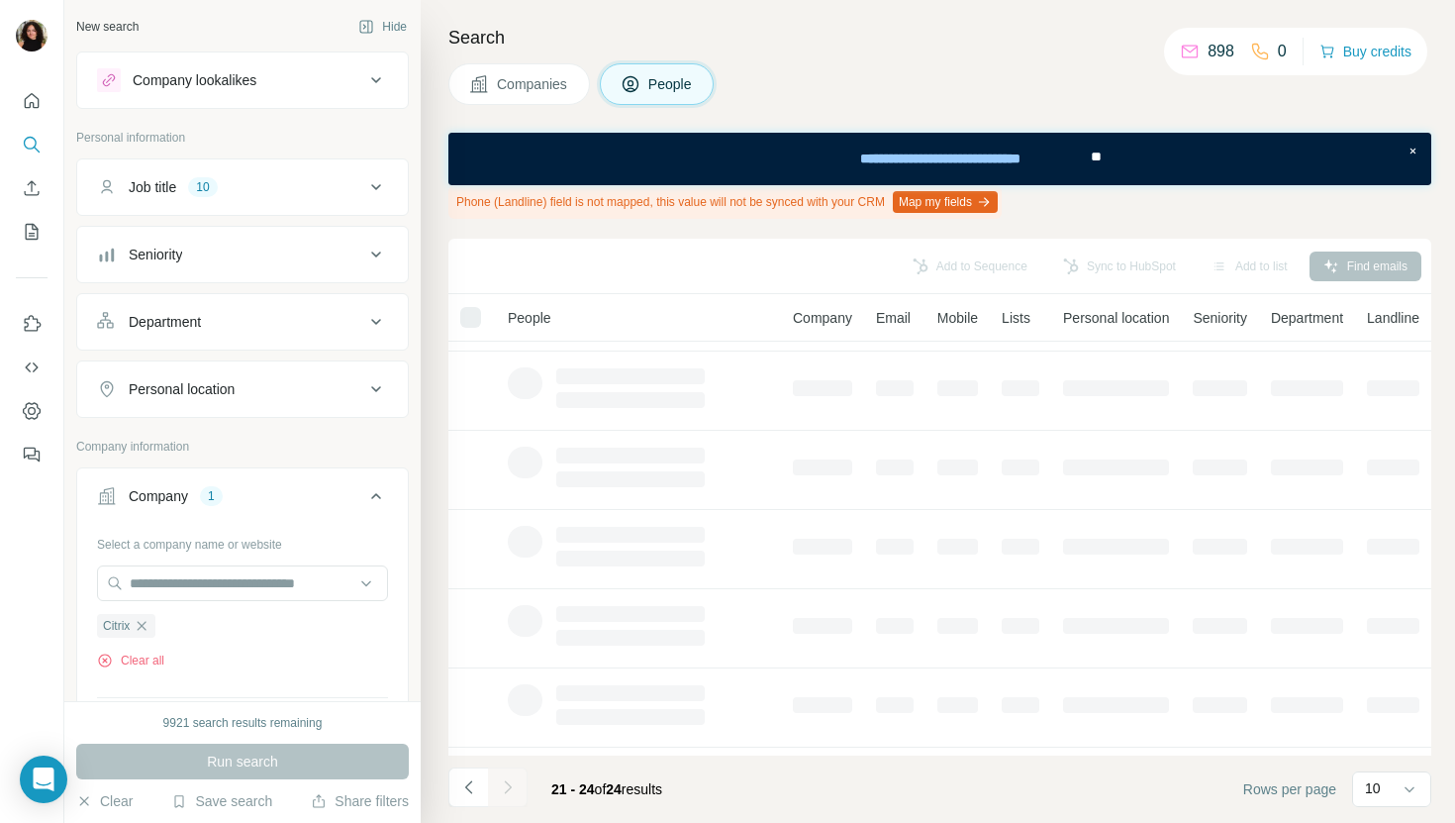
scroll to position [0, 0]
